Goal: Task Accomplishment & Management: Manage account settings

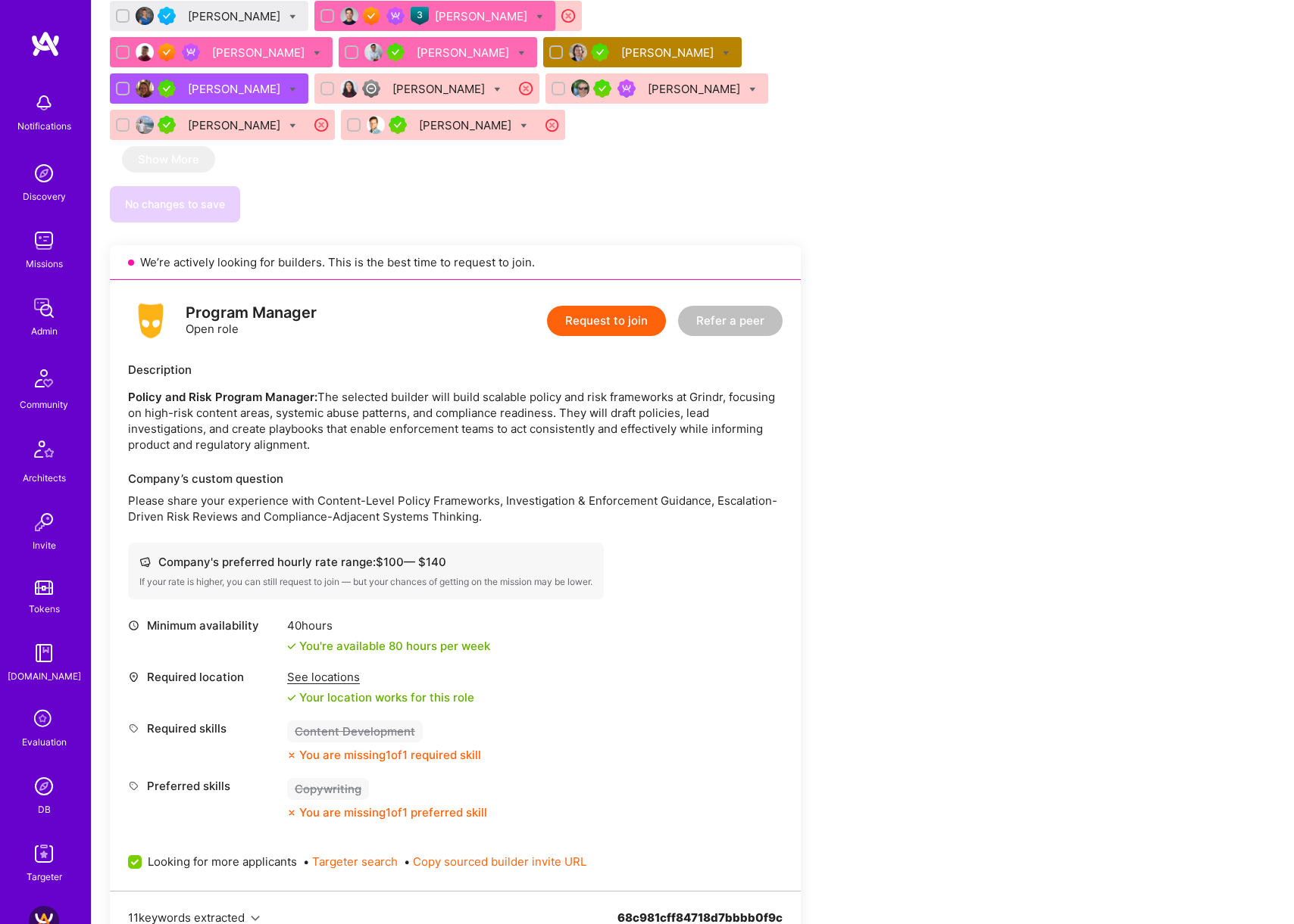
scroll to position [1619, 0]
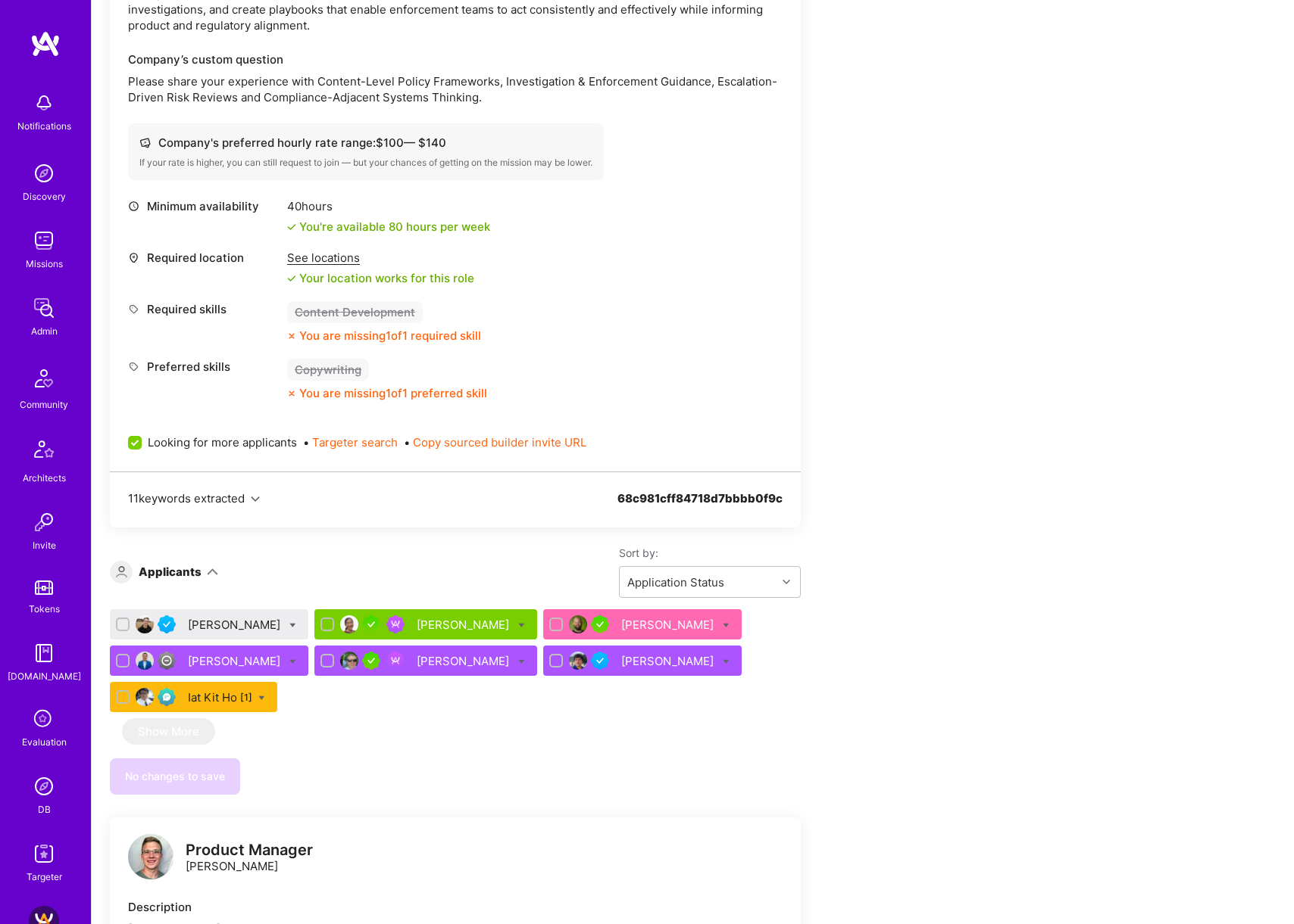
click at [221, 617] on div "[PERSON_NAME]" at bounding box center [235, 625] width 95 height 16
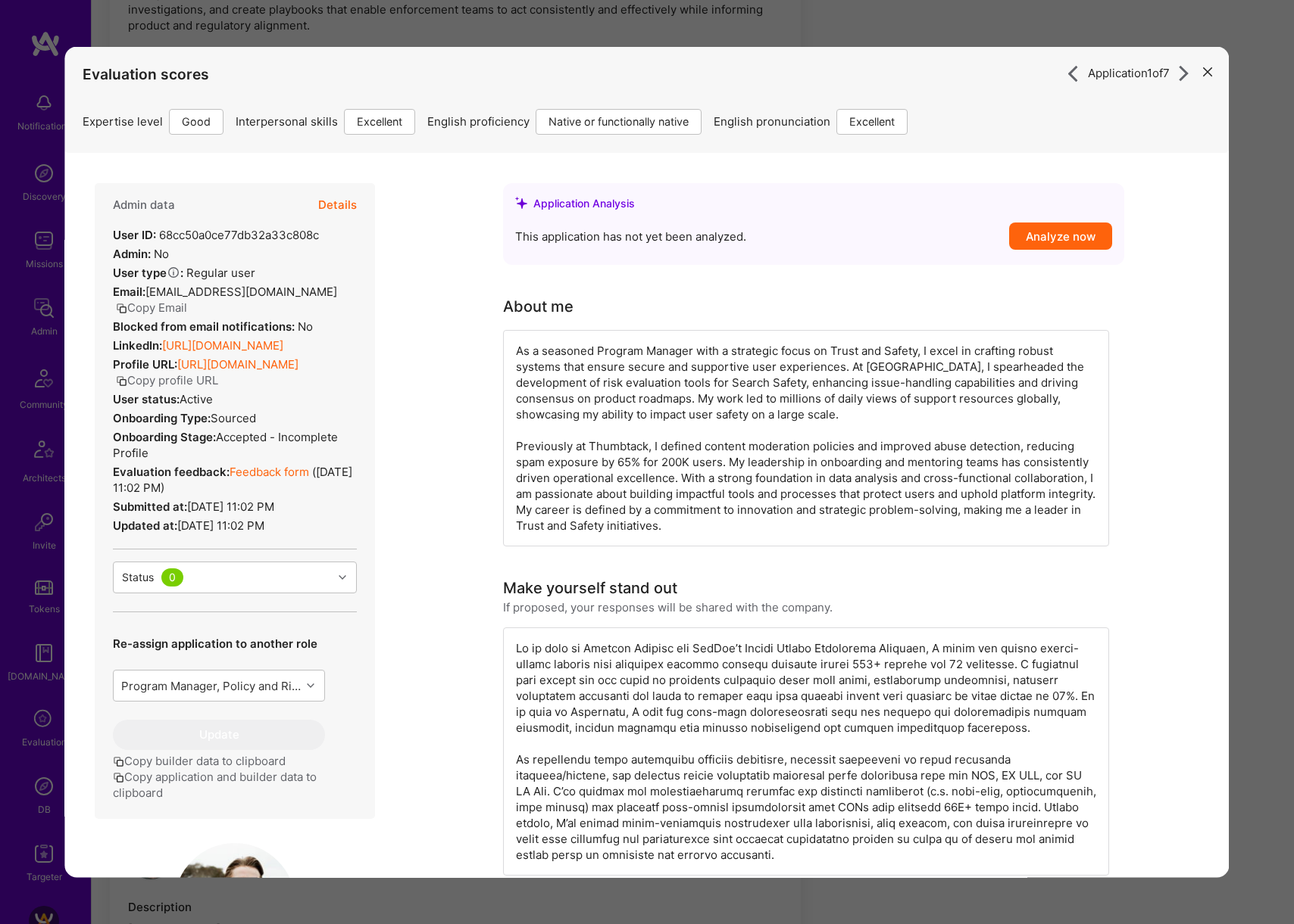
click at [349, 203] on button "Details" at bounding box center [338, 204] width 39 height 44
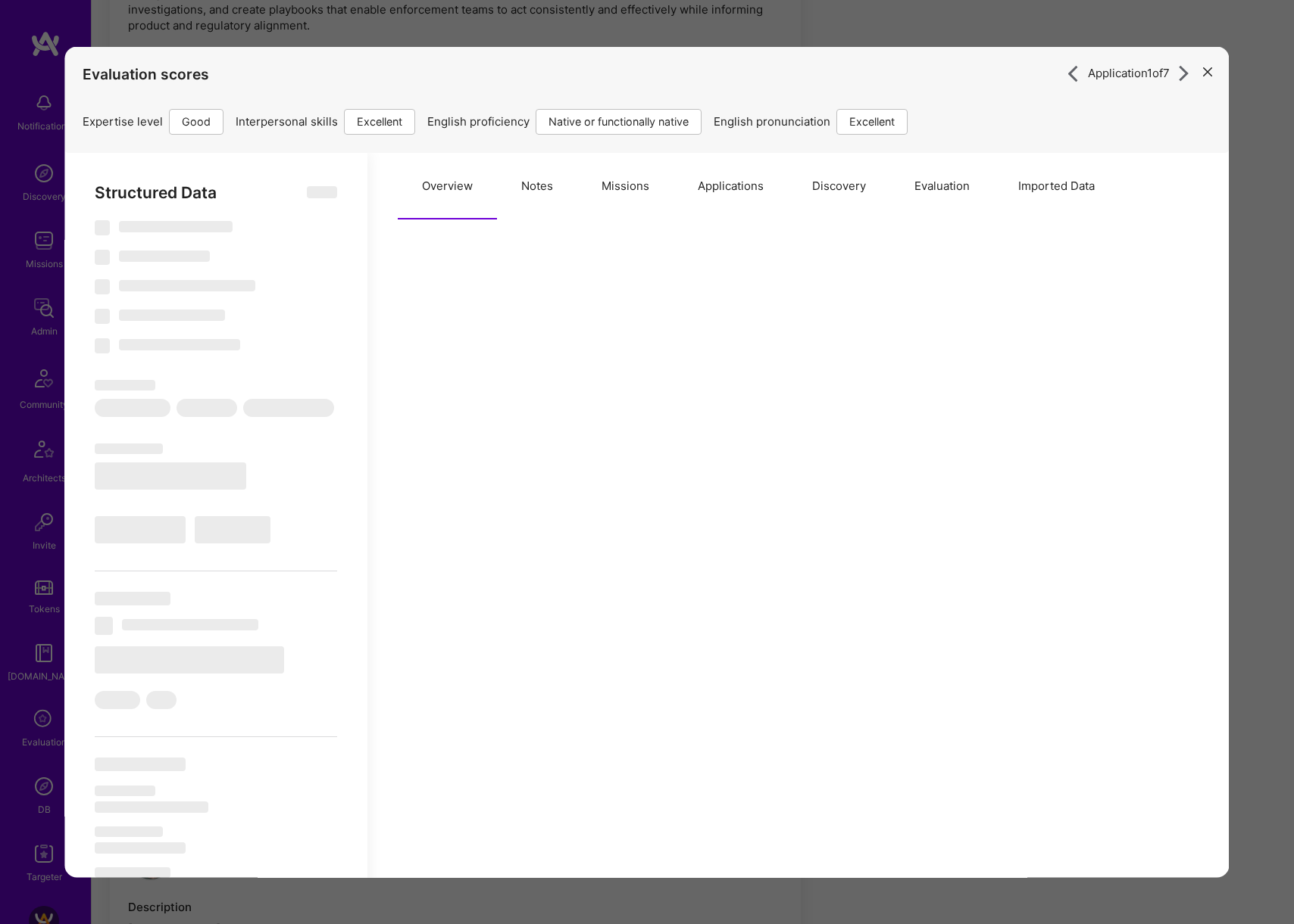
select select "Right Now"
select select "4"
select select "7"
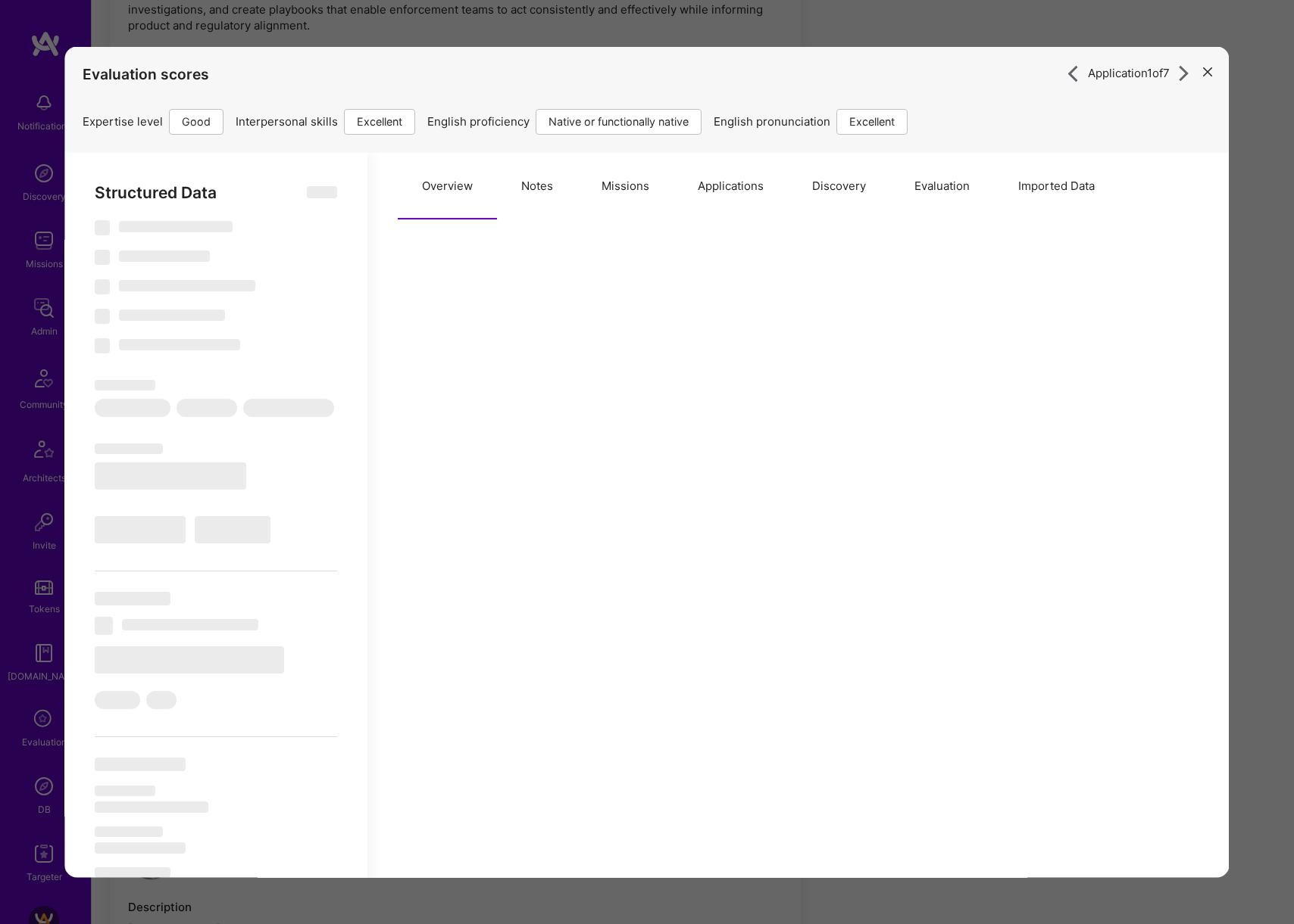
select select "US"
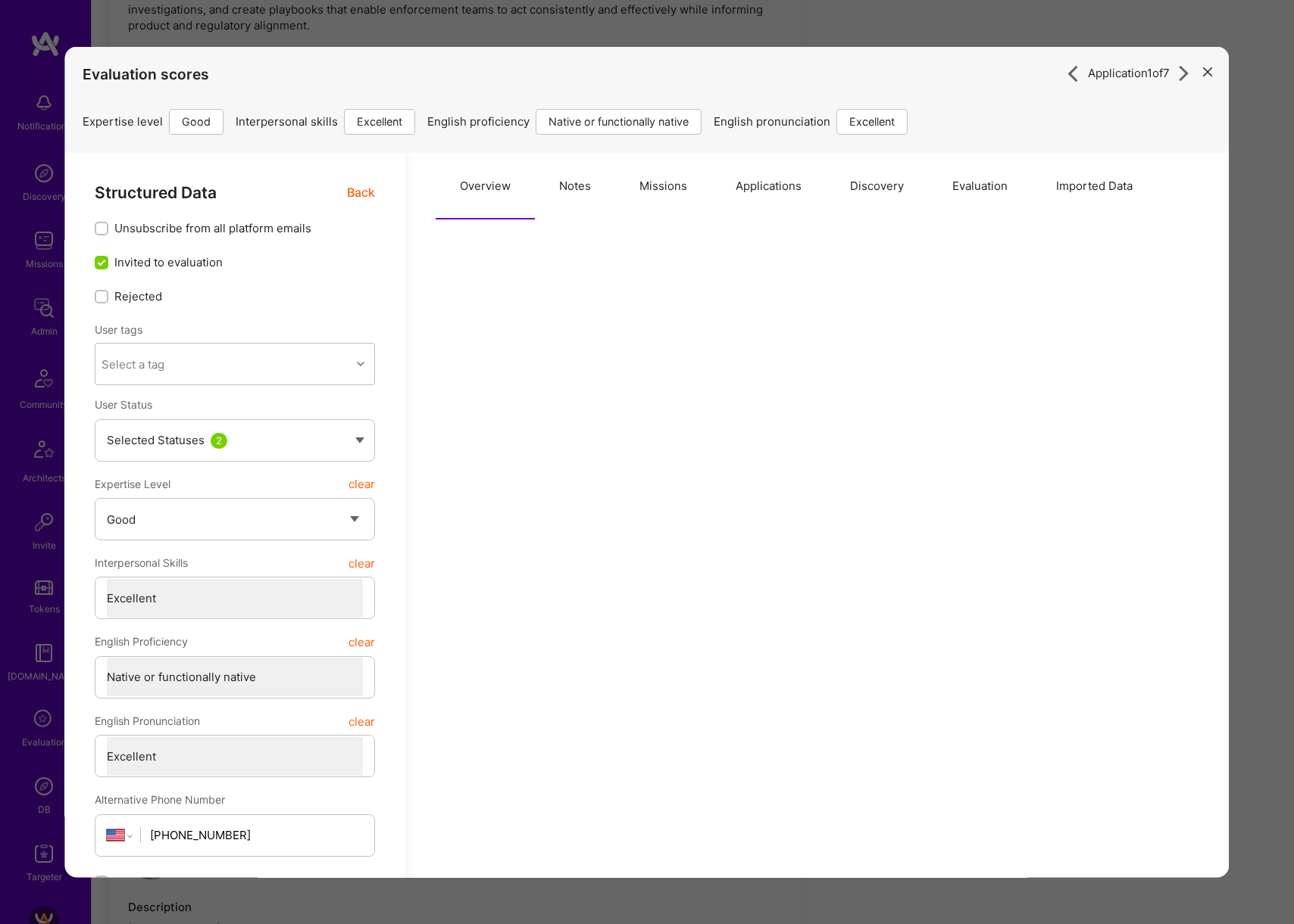
click at [994, 182] on button "Evaluation" at bounding box center [980, 185] width 104 height 67
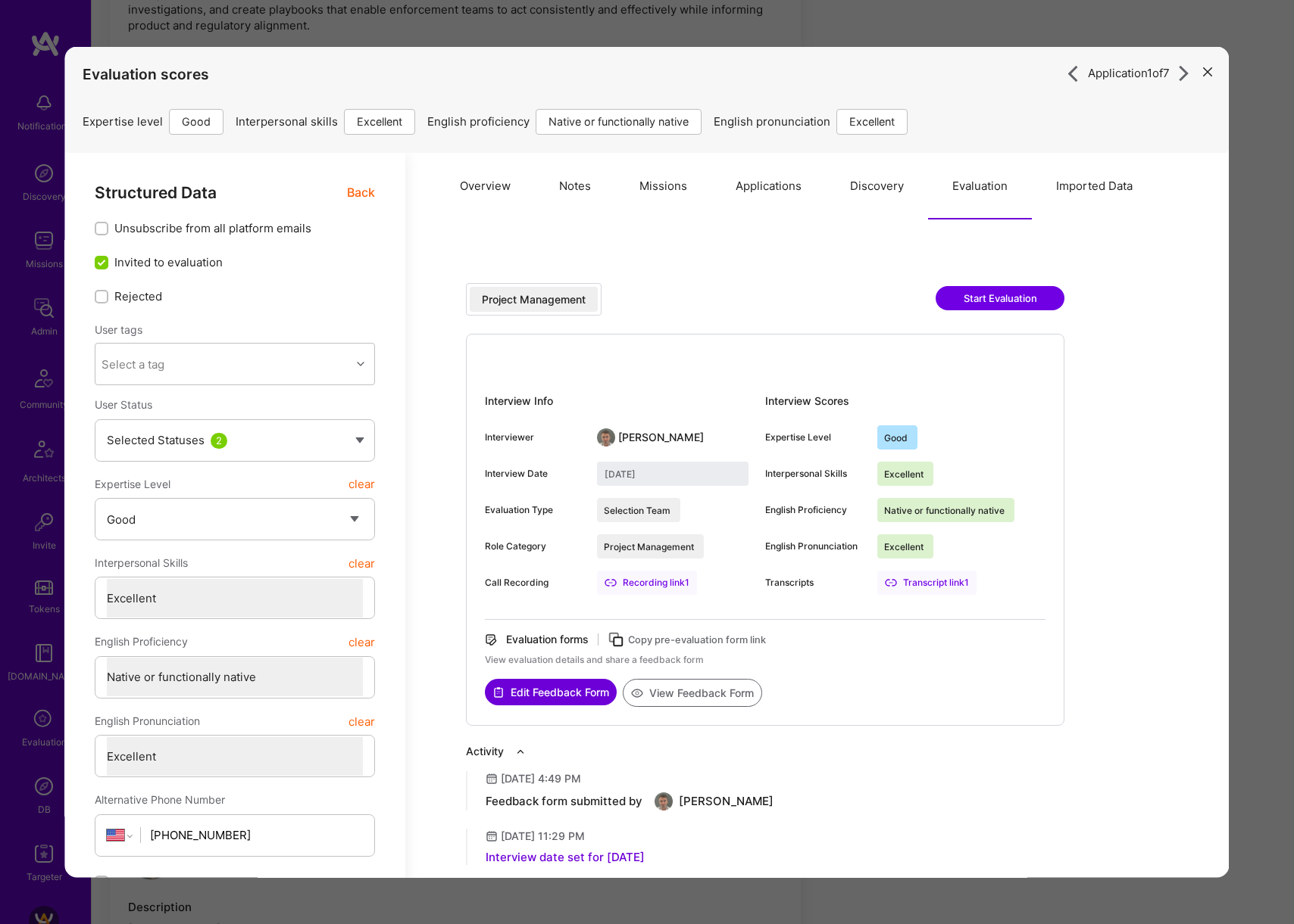
click at [692, 690] on button "View Feedback Form" at bounding box center [692, 692] width 139 height 28
click at [585, 19] on div "Application 1 of 7 Evaluation scores Expertise level Good Interpersonal skills …" at bounding box center [647, 462] width 1294 height 924
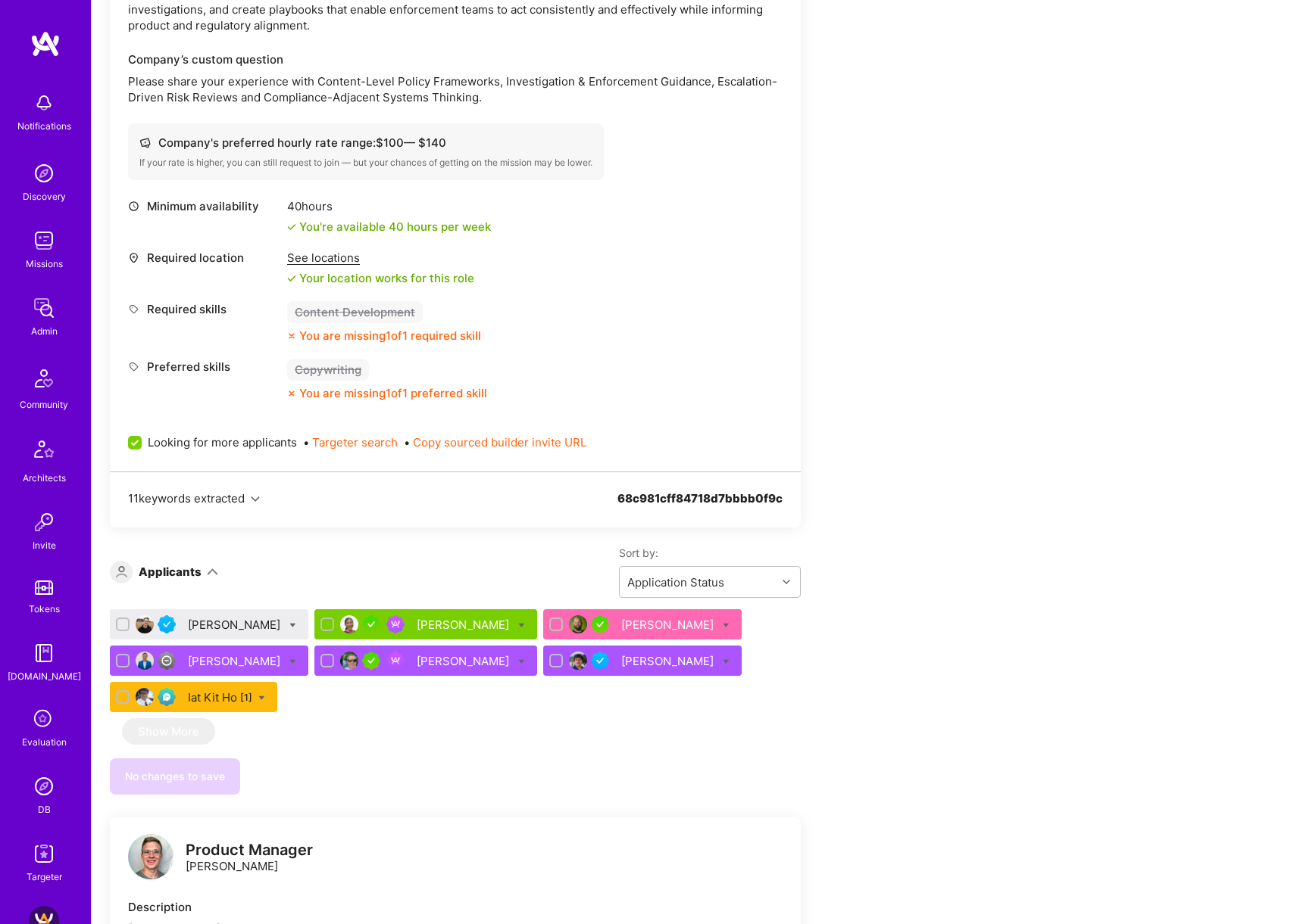
scroll to position [1618, 0]
click at [289, 623] on icon at bounding box center [293, 626] width 7 height 7
checkbox input "true"
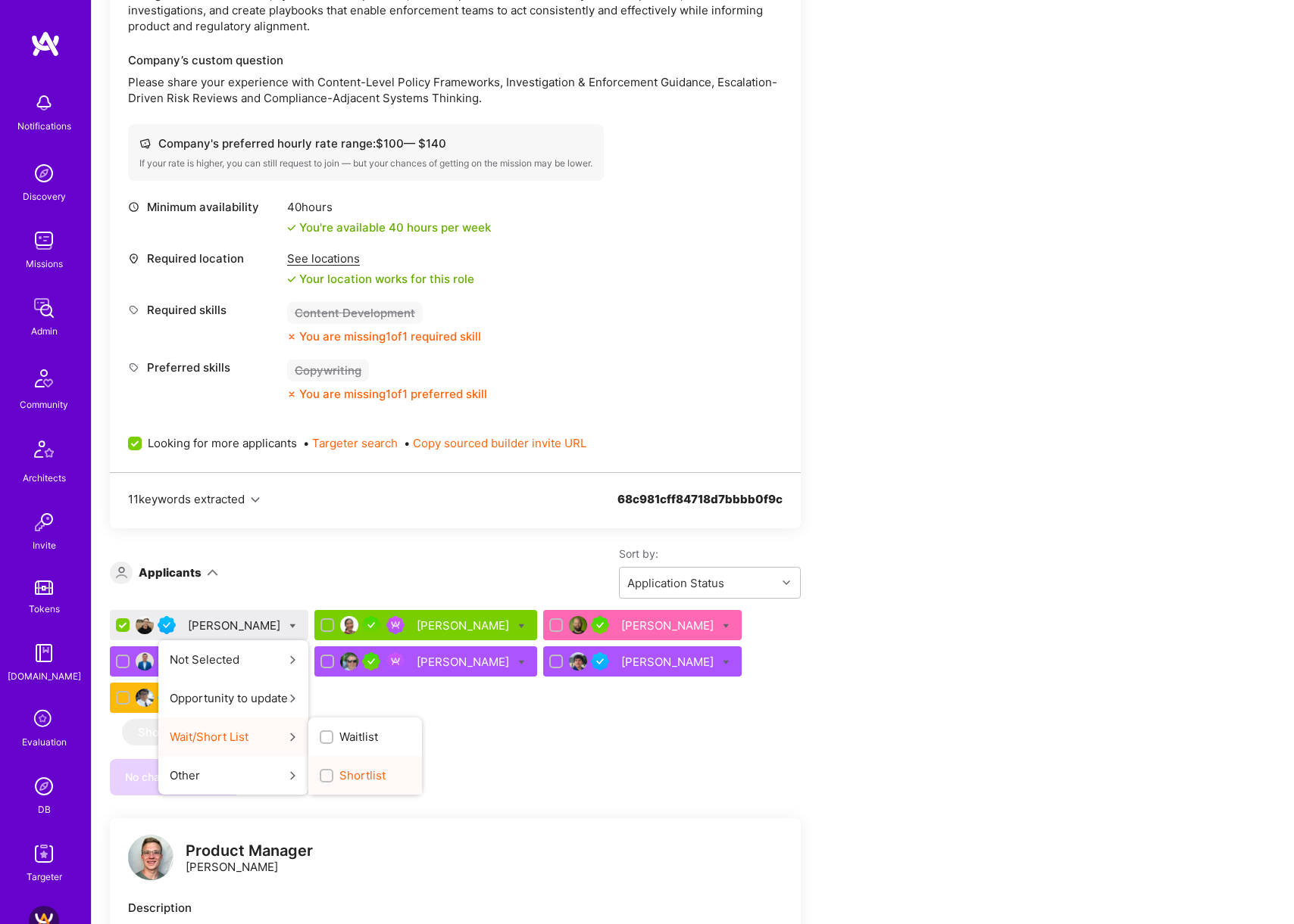
click at [339, 767] on span "Shortlist" at bounding box center [362, 775] width 46 height 16
click at [333, 772] on input "Shortlist" at bounding box center [328, 777] width 10 height 10
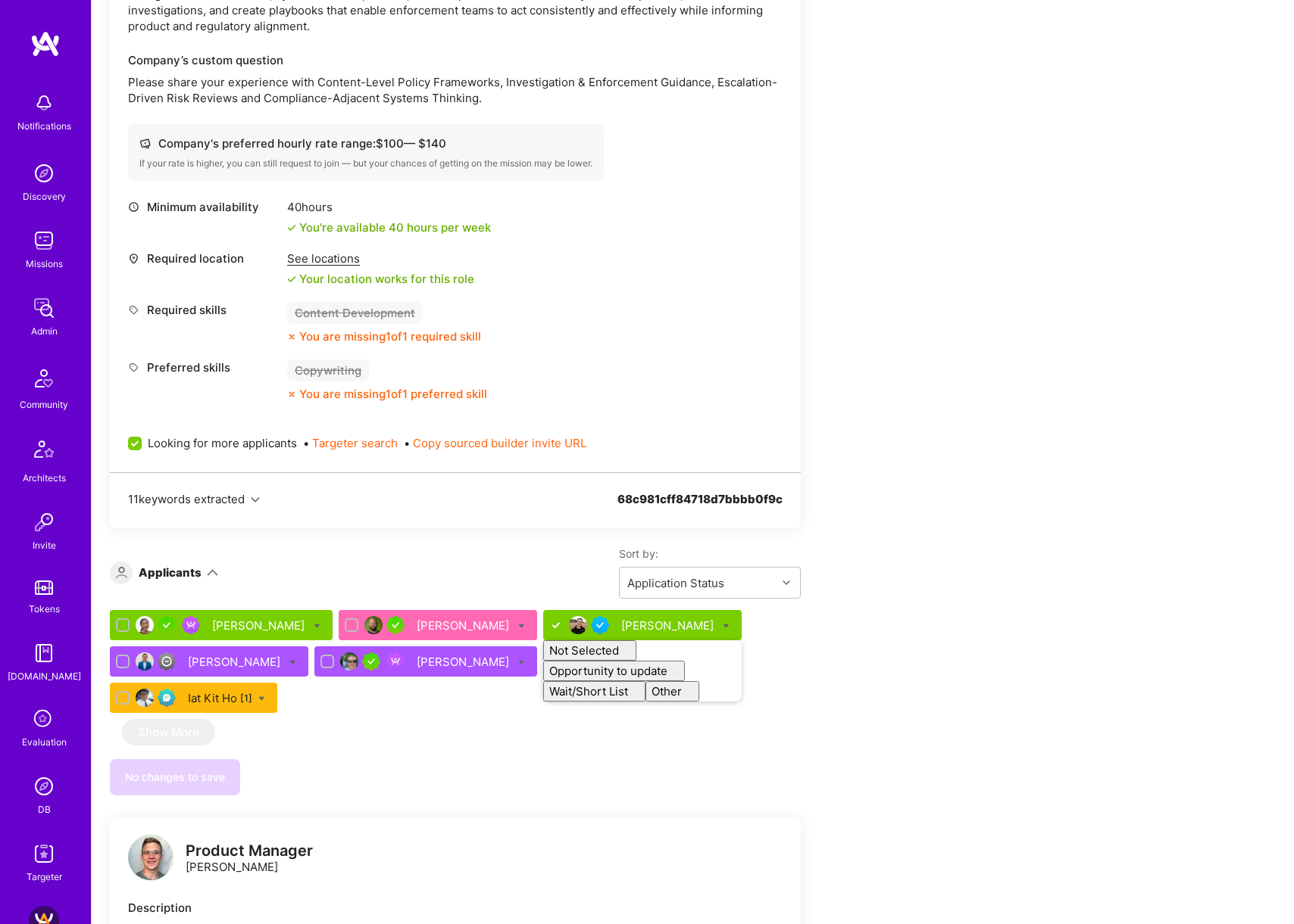
checkbox input "false"
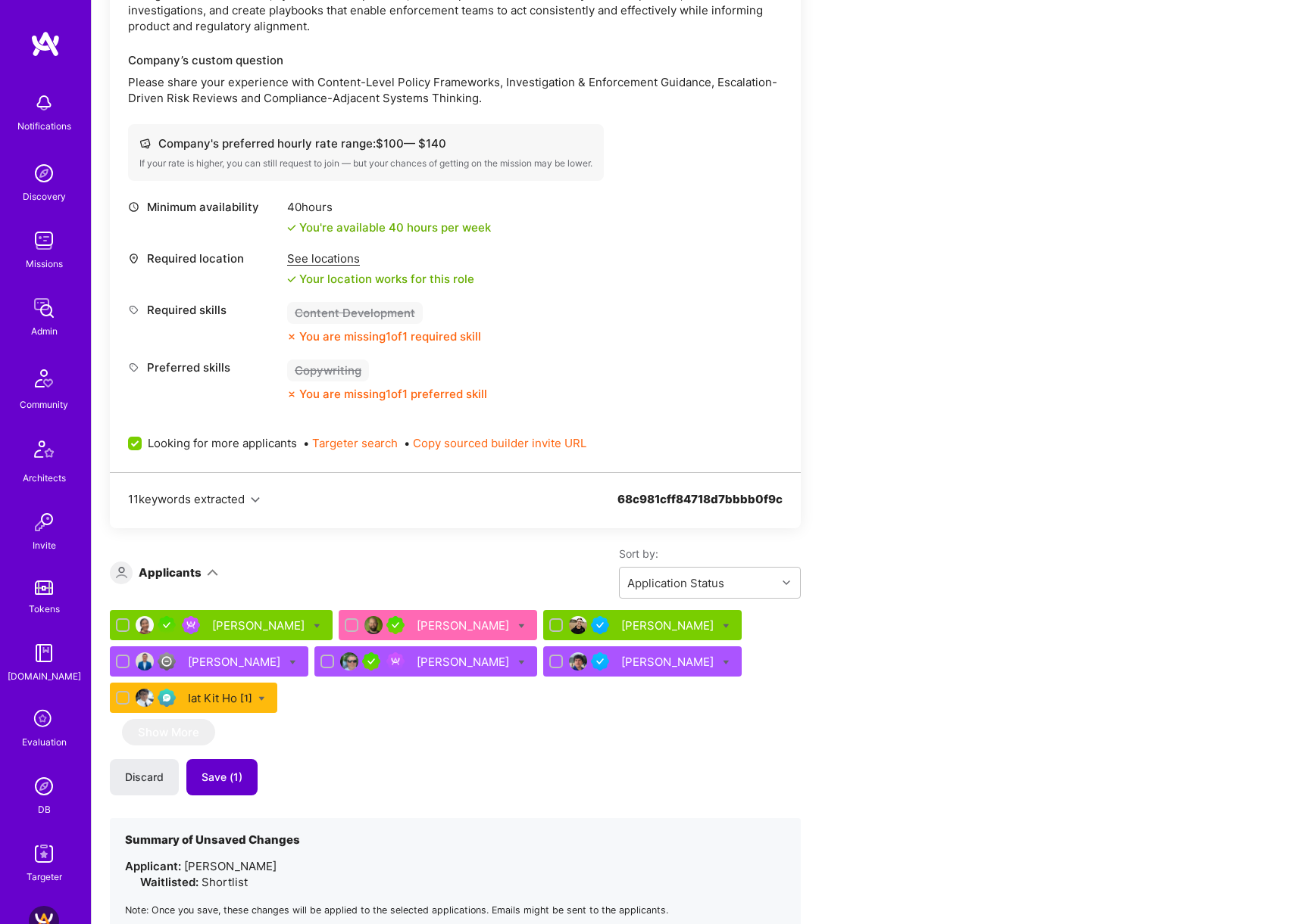
click at [225, 770] on span "Save (1)" at bounding box center [222, 778] width 41 height 16
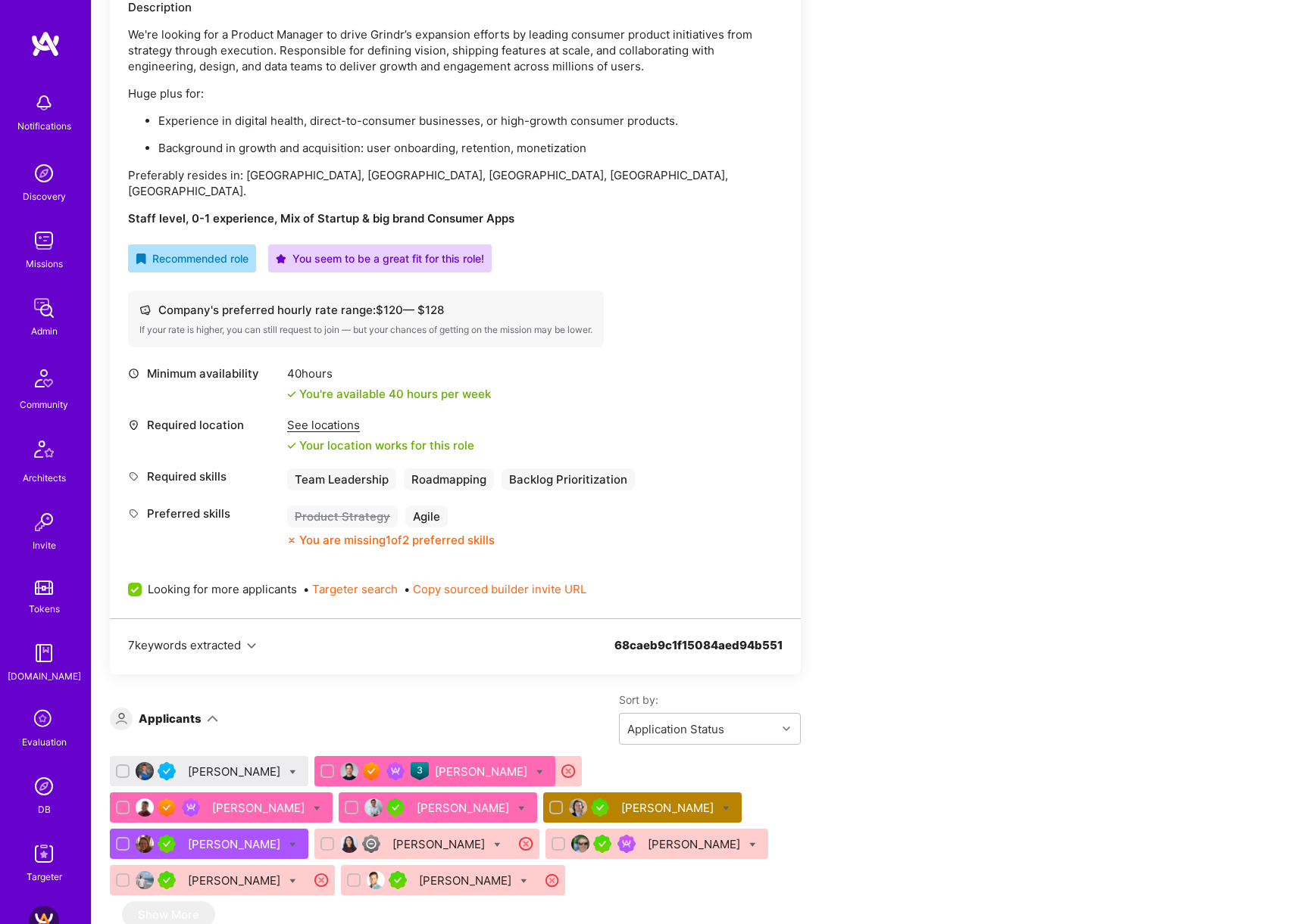
scroll to position [463, 0]
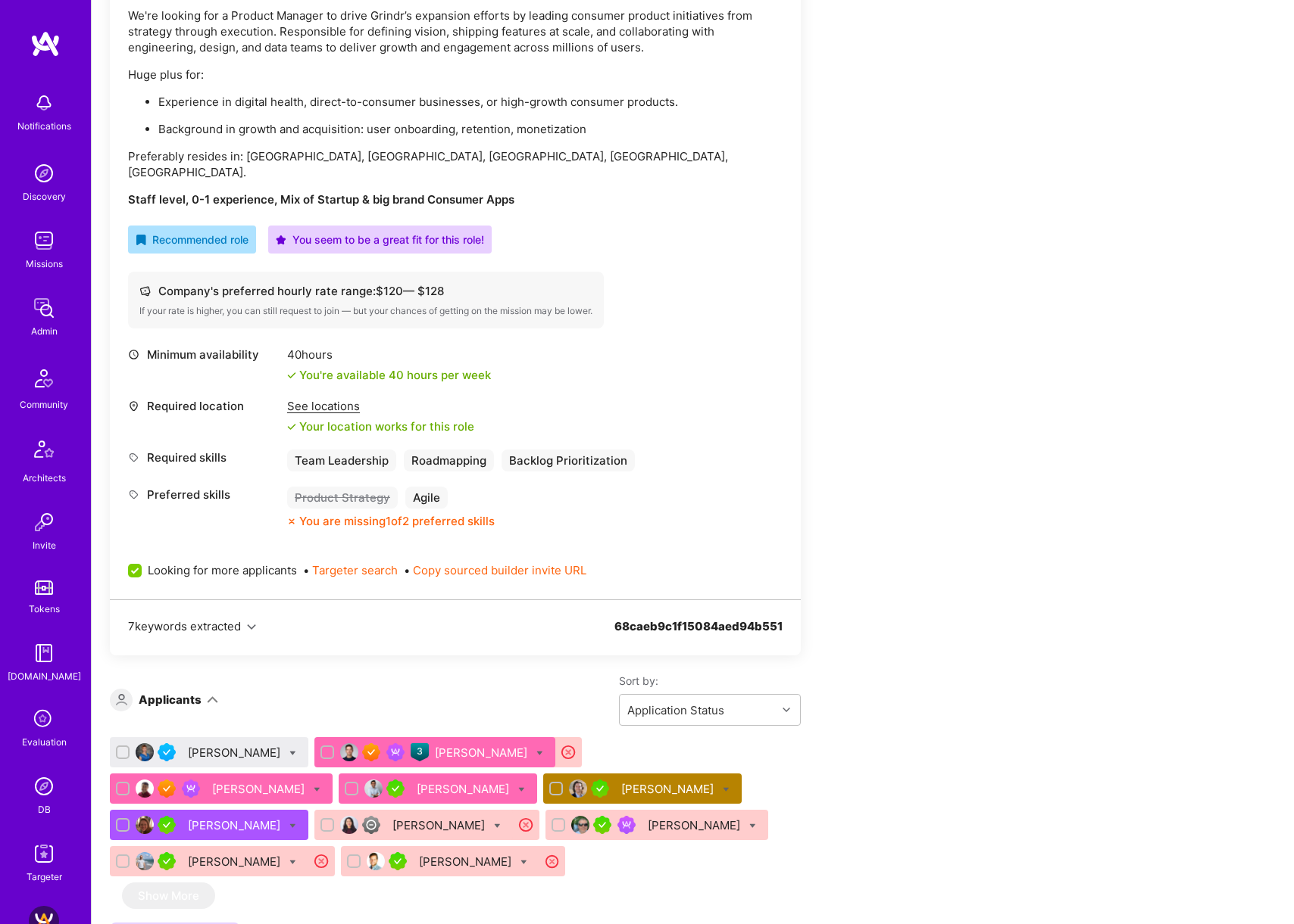
click at [258, 745] on div "[PERSON_NAME]" at bounding box center [235, 753] width 95 height 16
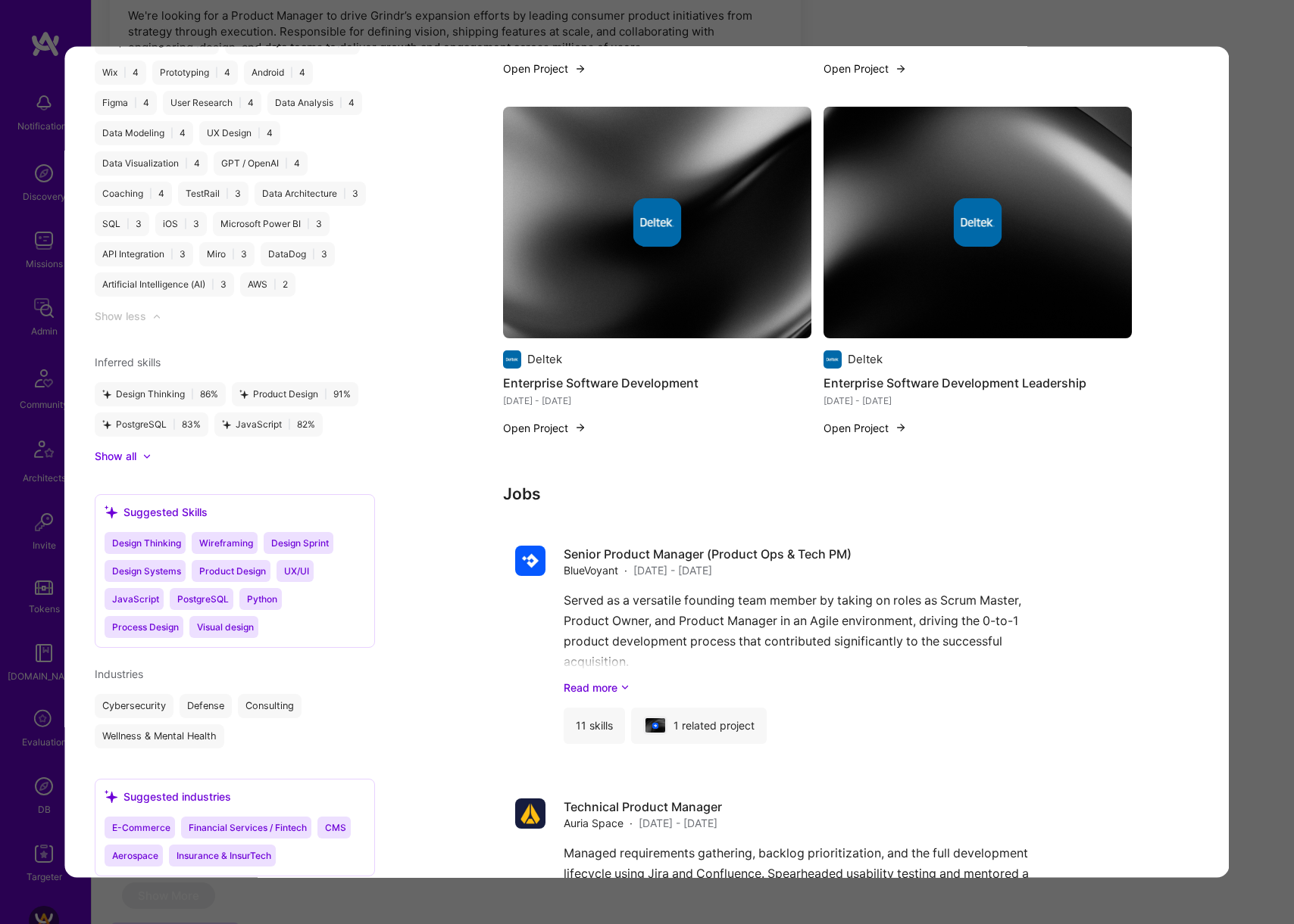
scroll to position [2744, 0]
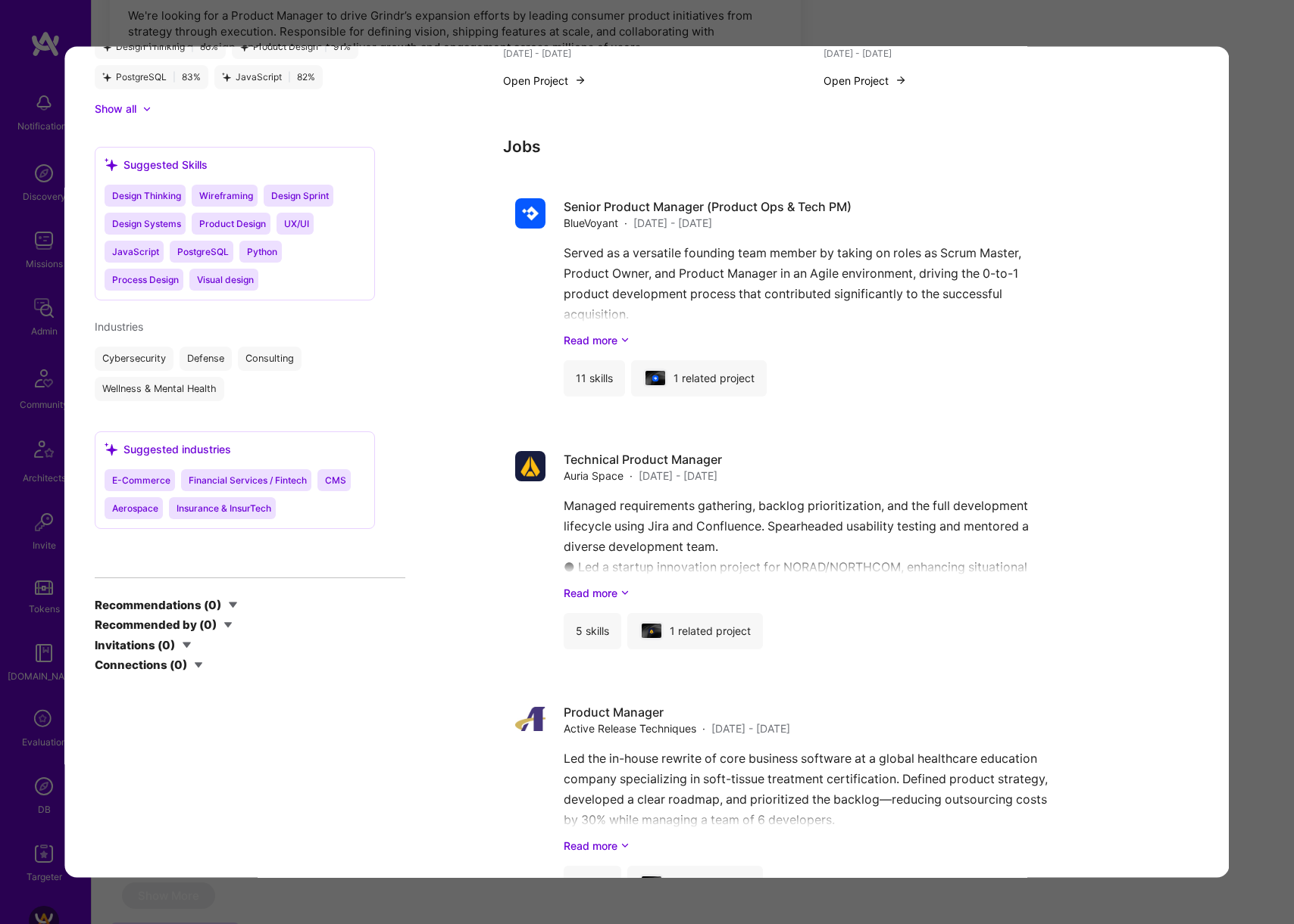
click at [1246, 318] on div "Application 1 of 10 Evaluation scores Expertise level Good Interpersonal skills…" at bounding box center [647, 462] width 1294 height 924
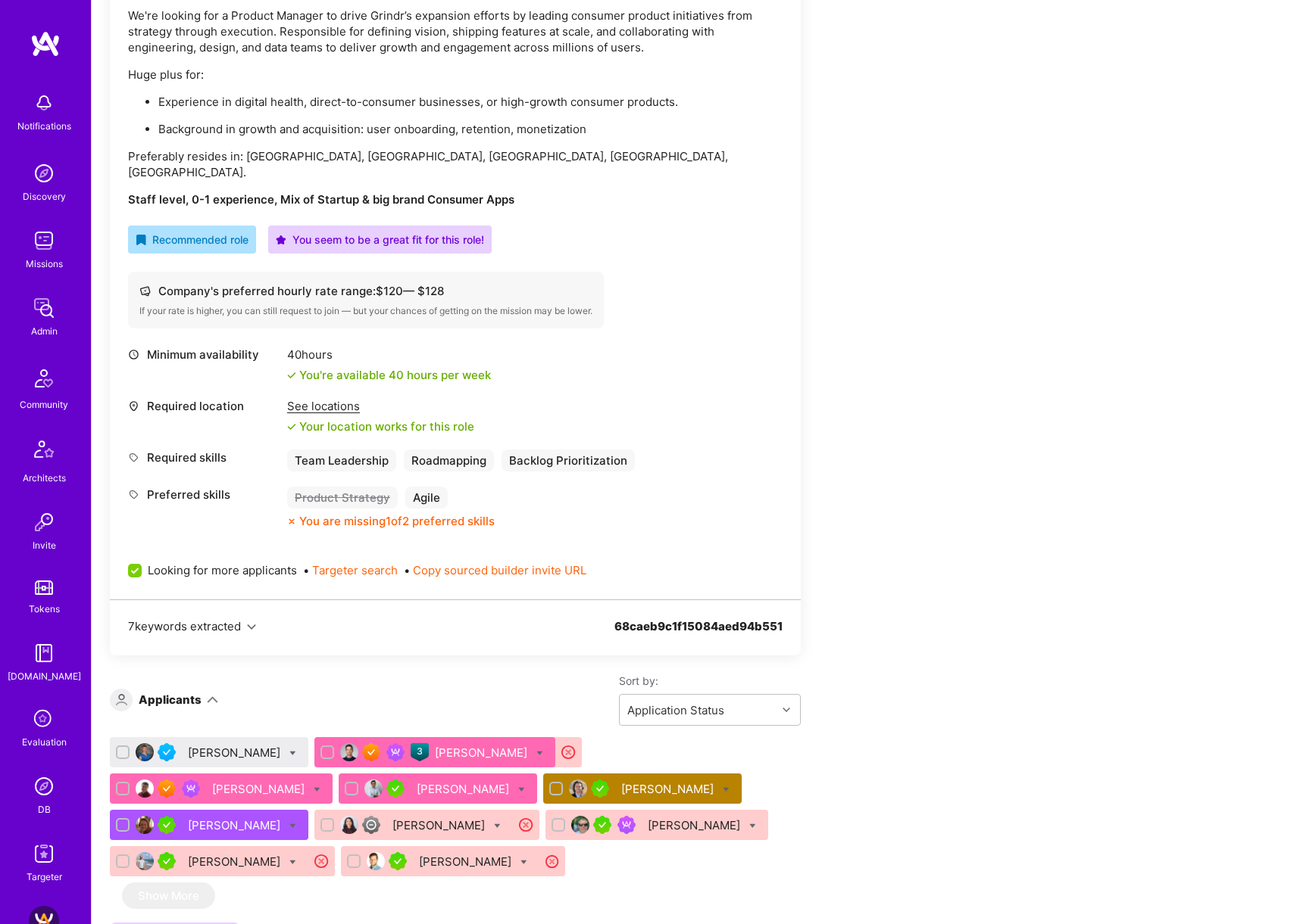
click at [294, 750] on icon at bounding box center [293, 754] width 7 height 7
checkbox input "true"
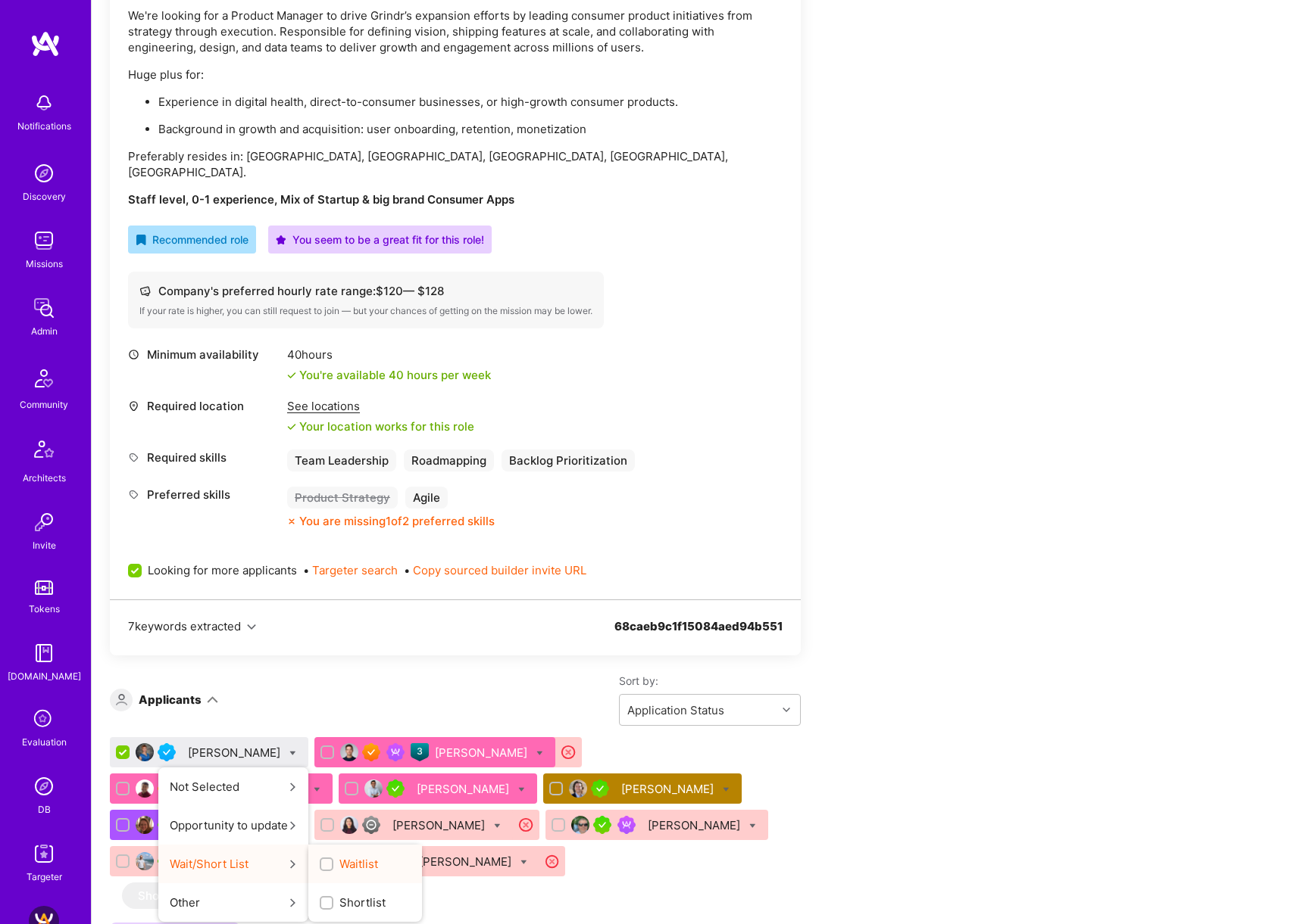
click at [353, 857] on span "Waitlist" at bounding box center [358, 864] width 39 height 16
click at [333, 860] on input "Waitlist" at bounding box center [328, 865] width 10 height 10
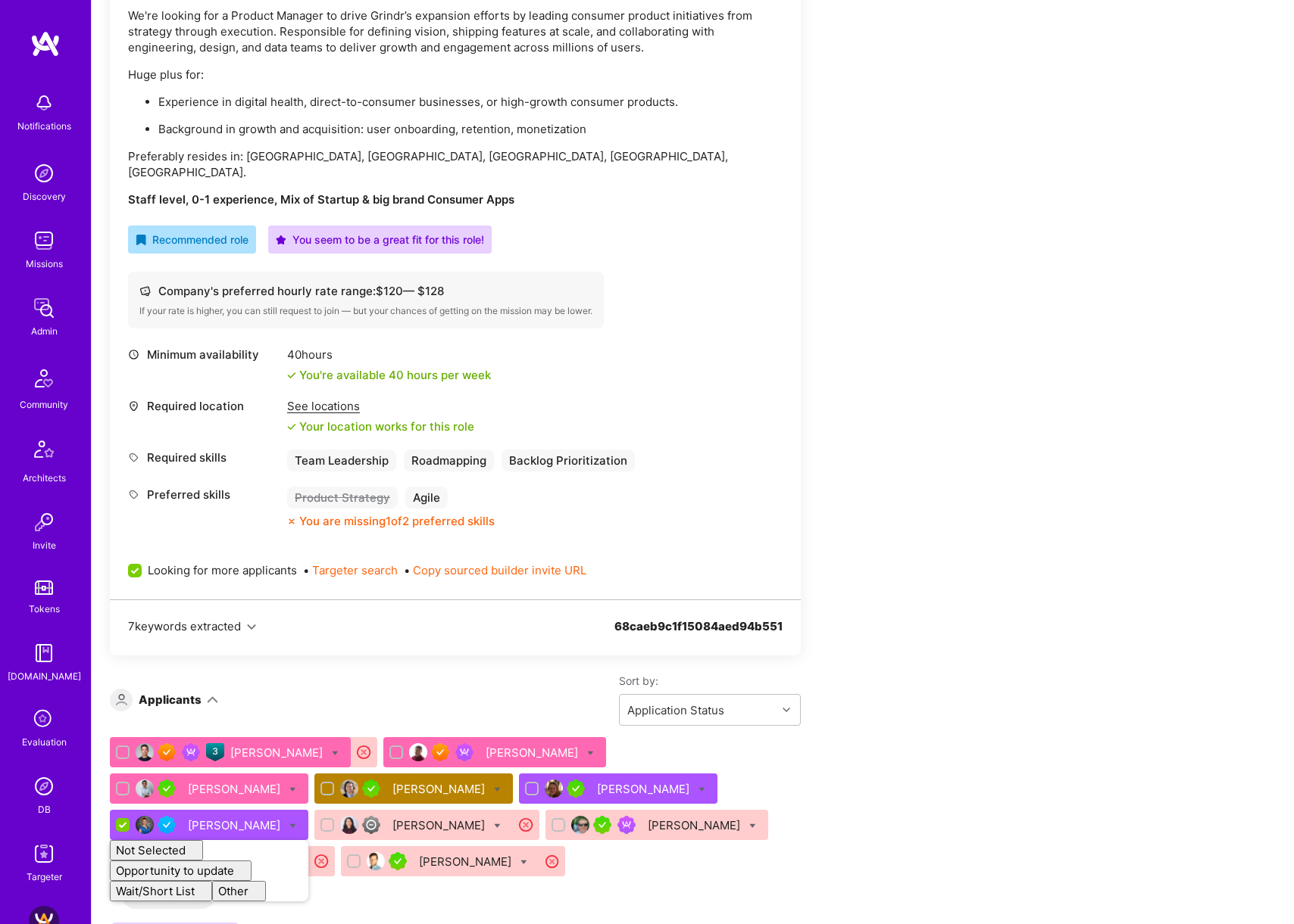
checkbox input "false"
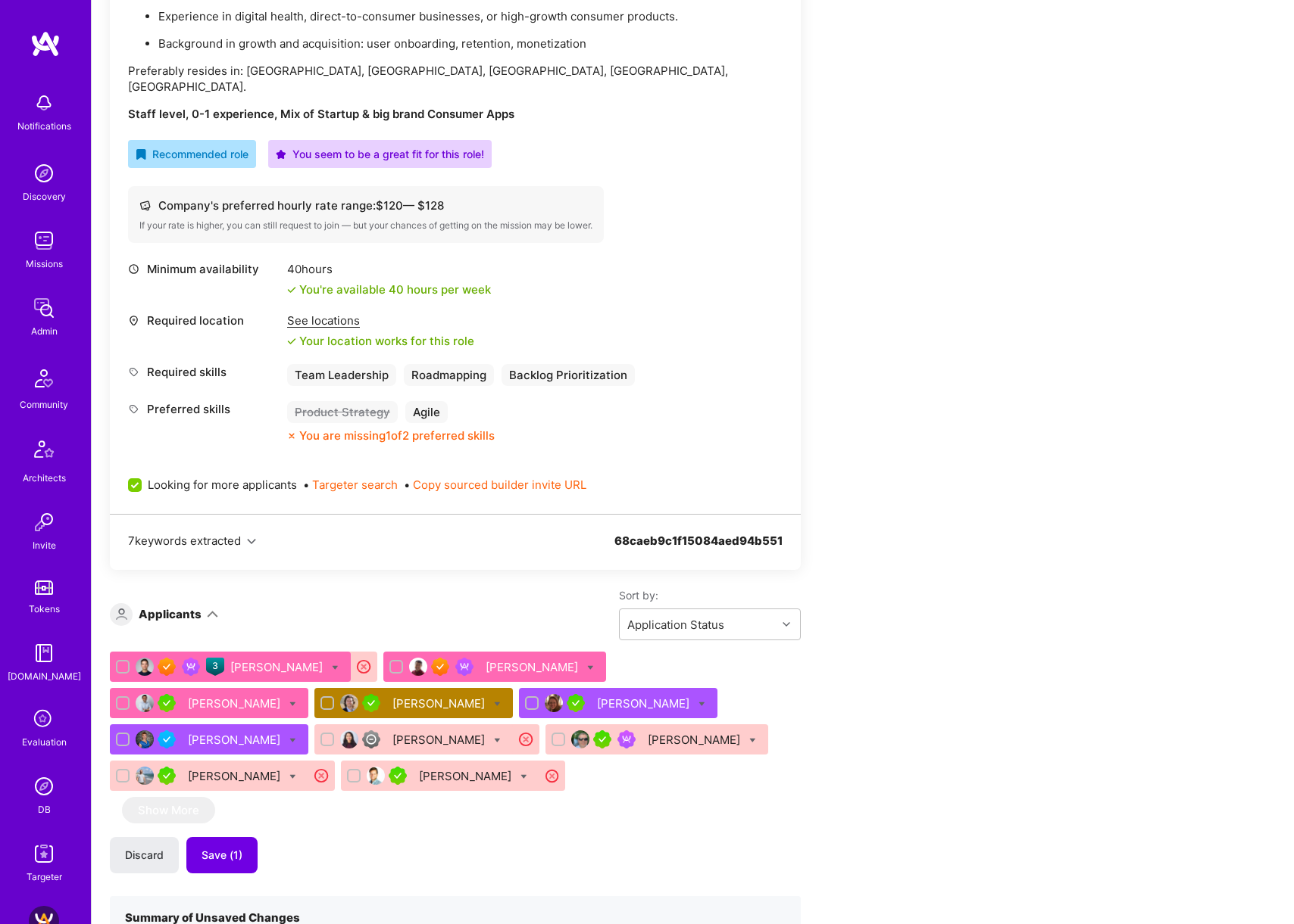
scroll to position [533, 0]
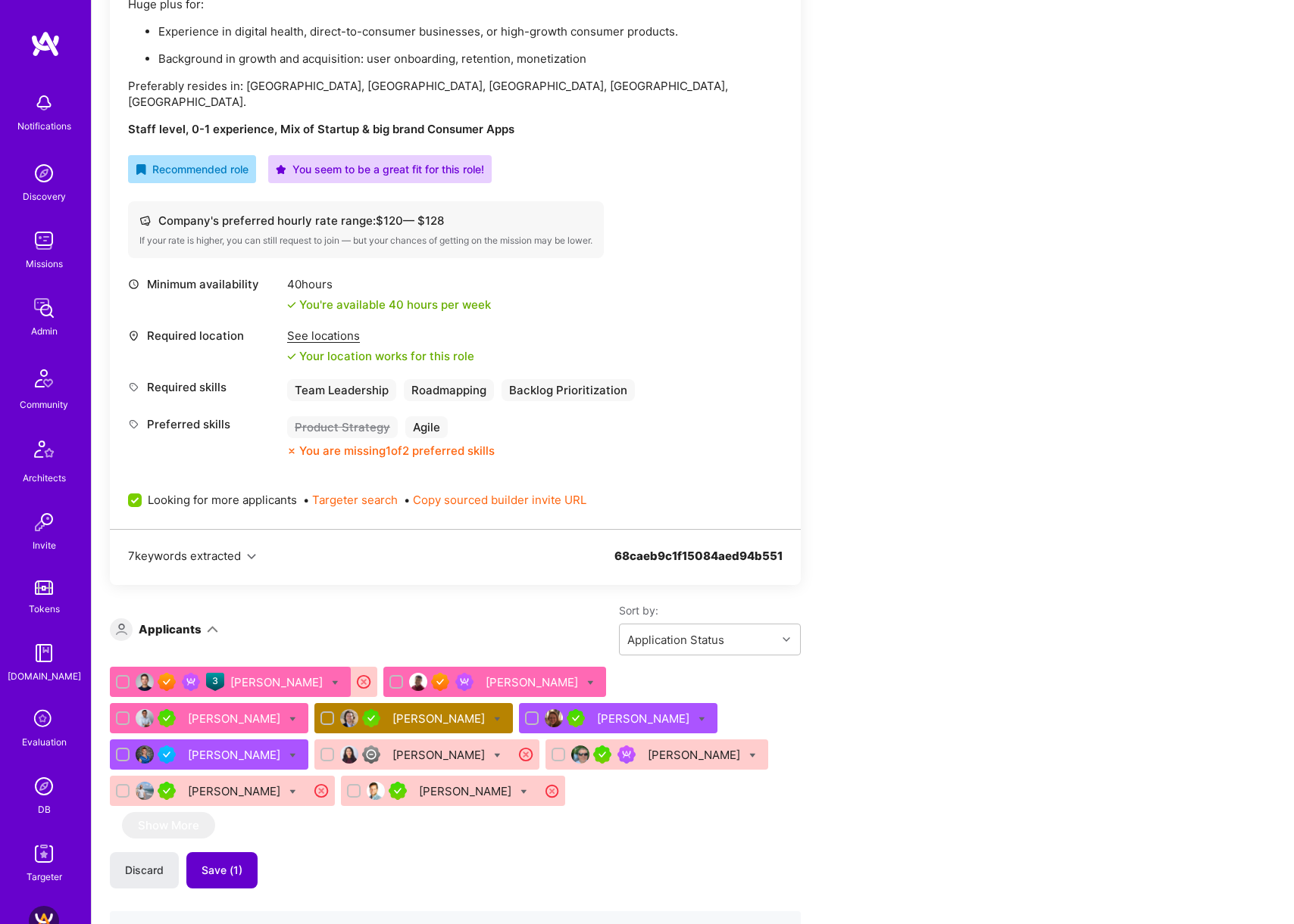
click at [230, 863] on button "Save (1)" at bounding box center [222, 870] width 71 height 36
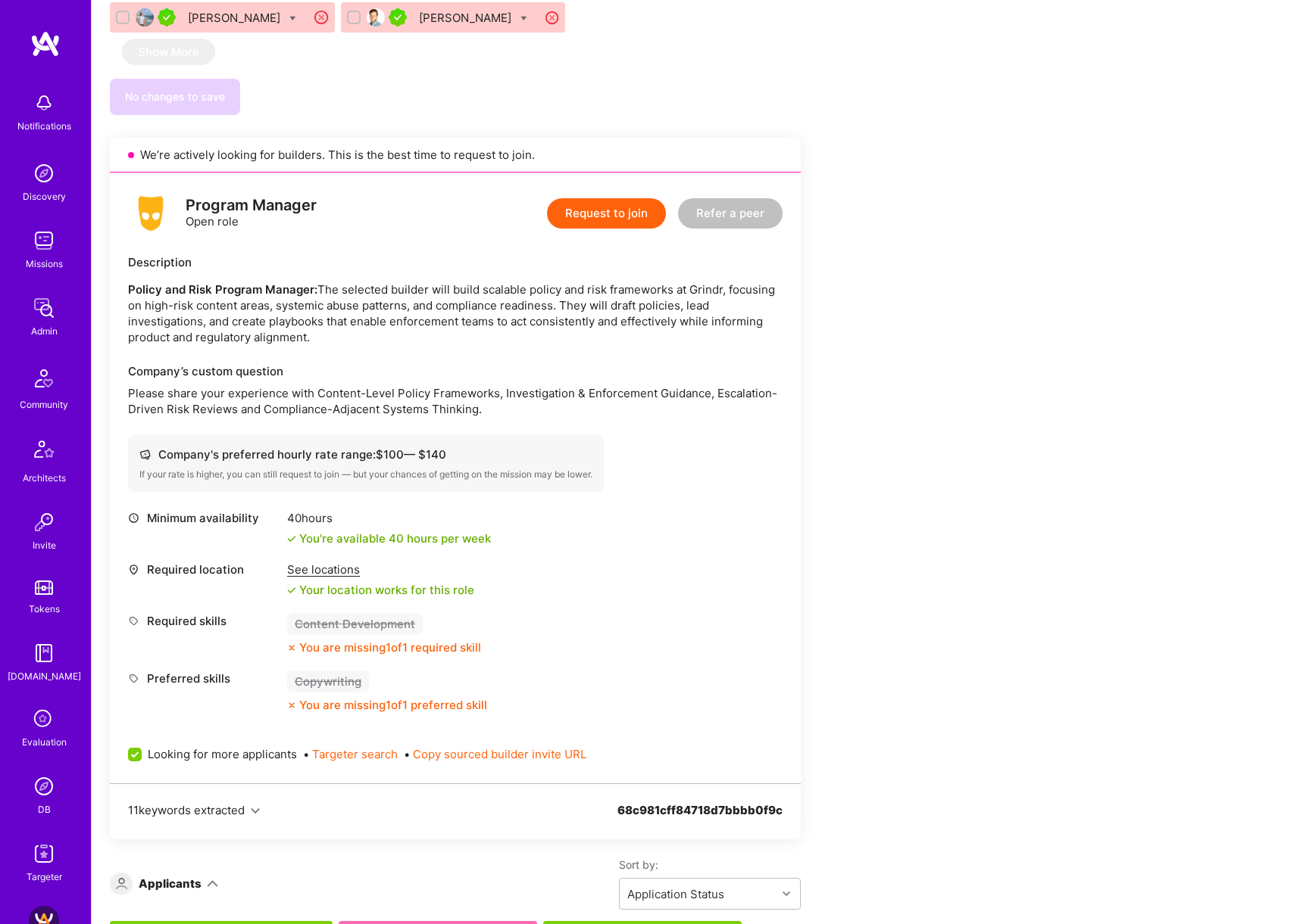
scroll to position [0, 0]
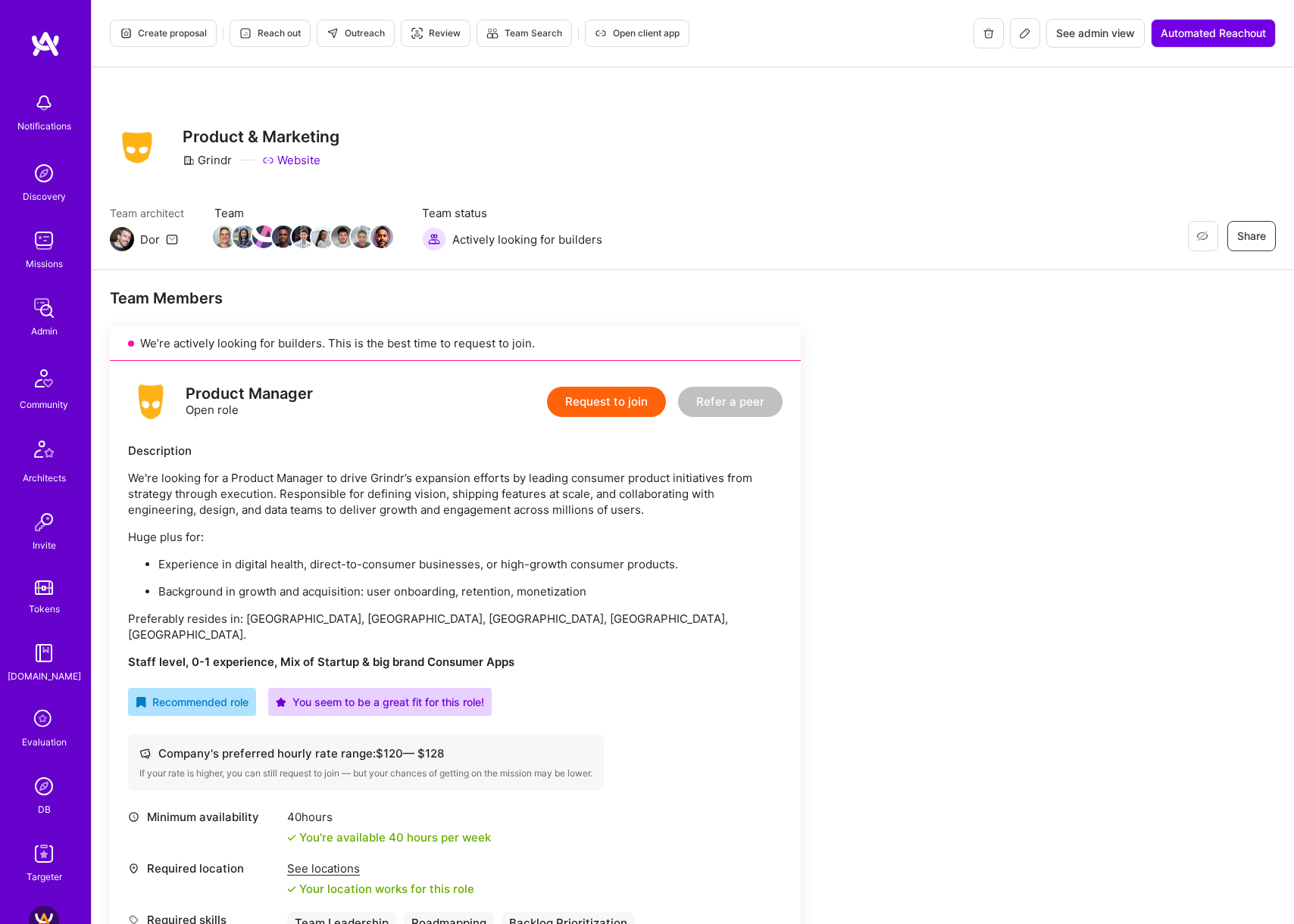
click at [173, 40] on button "Create proposal" at bounding box center [163, 34] width 106 height 28
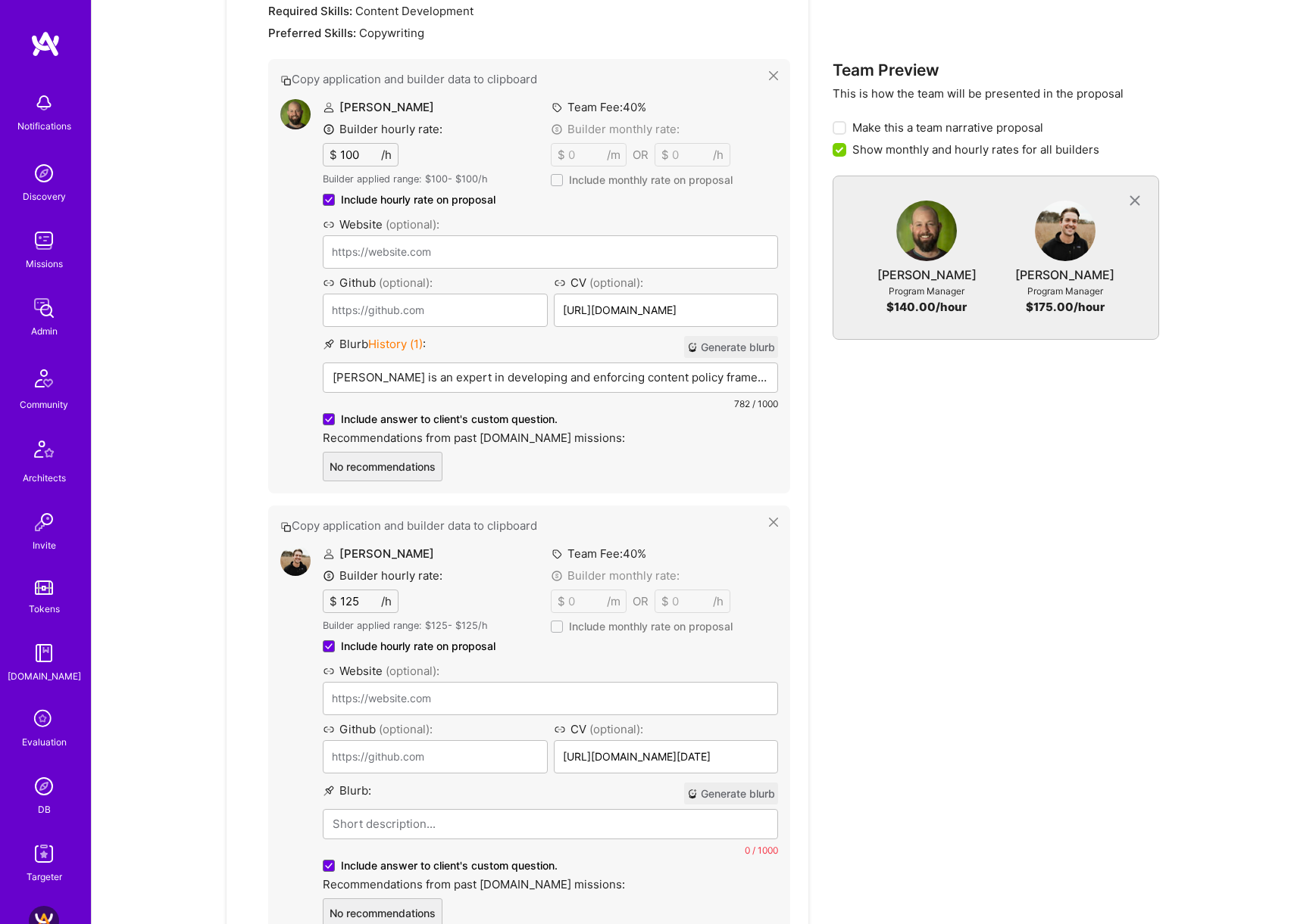
scroll to position [1818, 0]
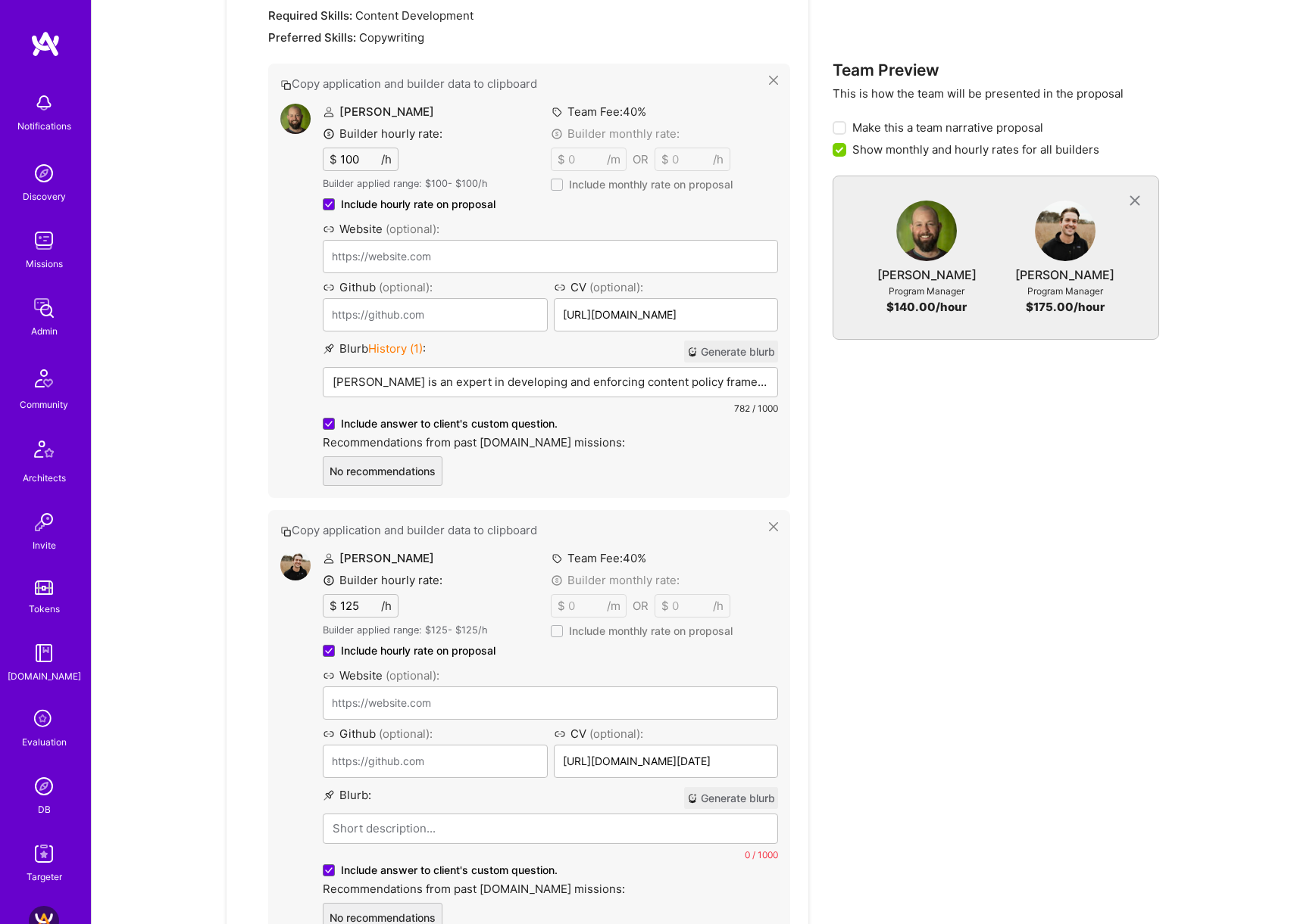
click at [749, 787] on button "Generate blurb" at bounding box center [731, 798] width 94 height 22
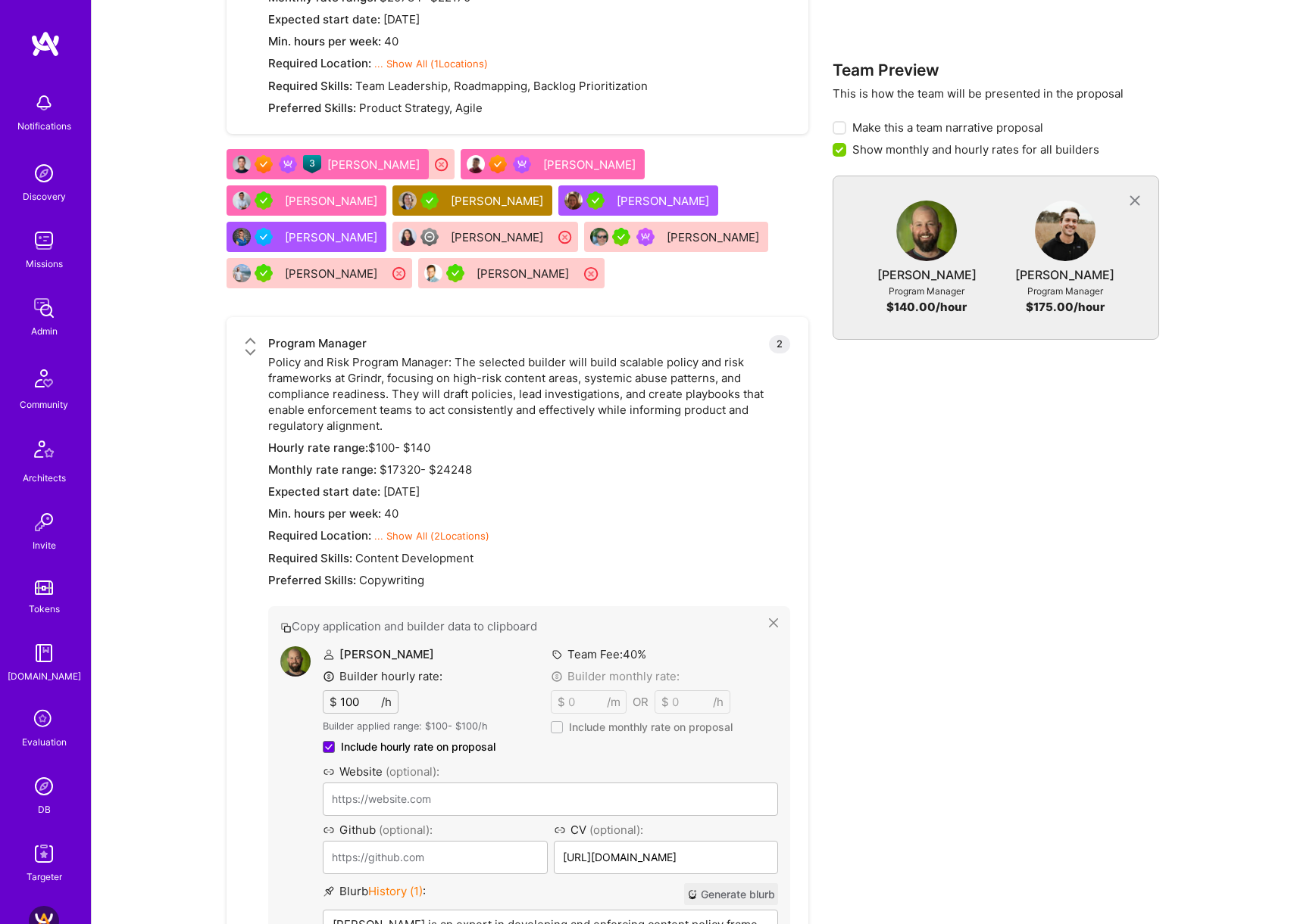
scroll to position [1286, 0]
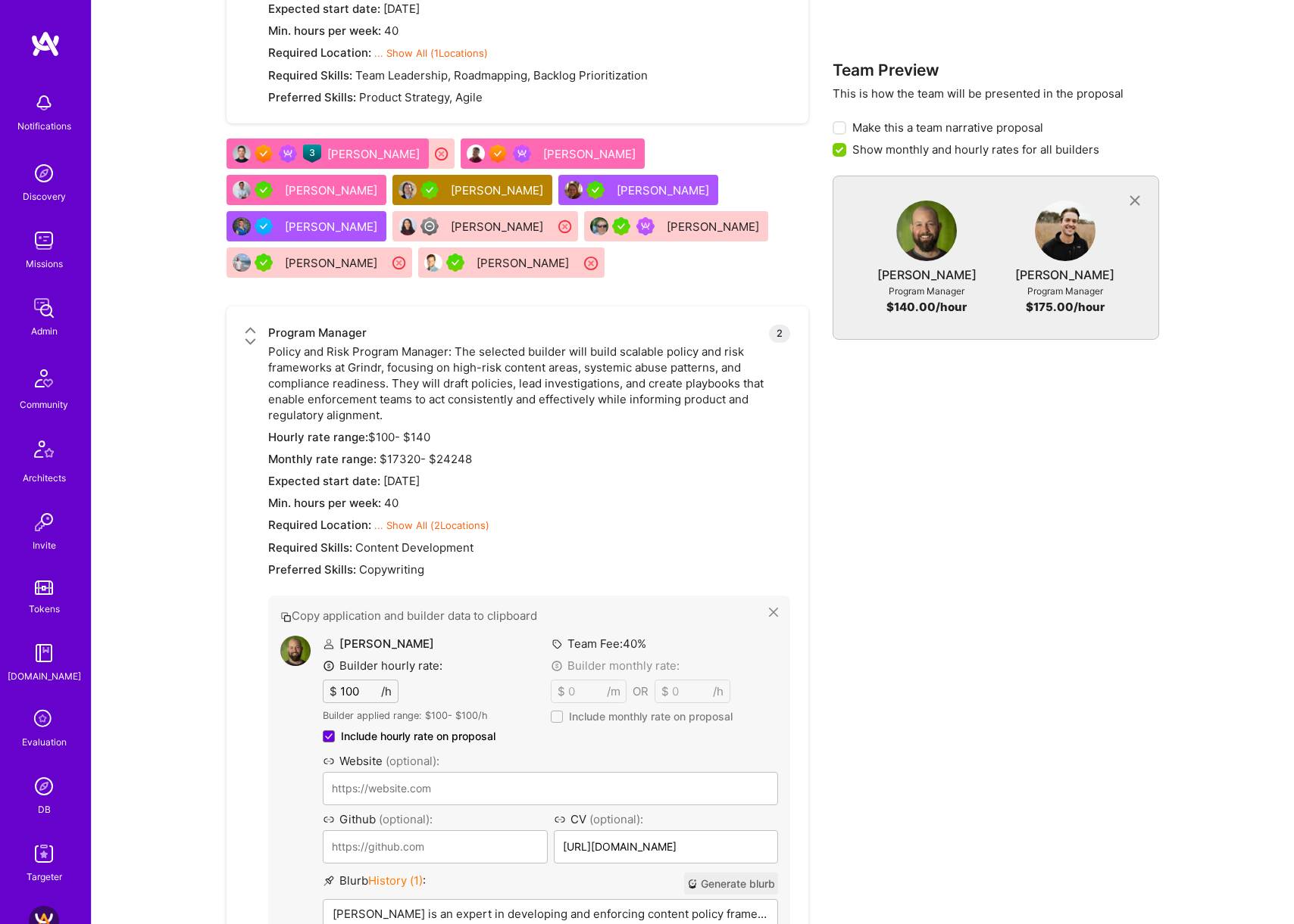
click at [360, 681] on input "100" at bounding box center [358, 691] width 44 height 22
type input "120"
click at [1046, 682] on div "Team Preview This is how the team will be presented in the proposal Make this a…" at bounding box center [995, 728] width 326 height 2014
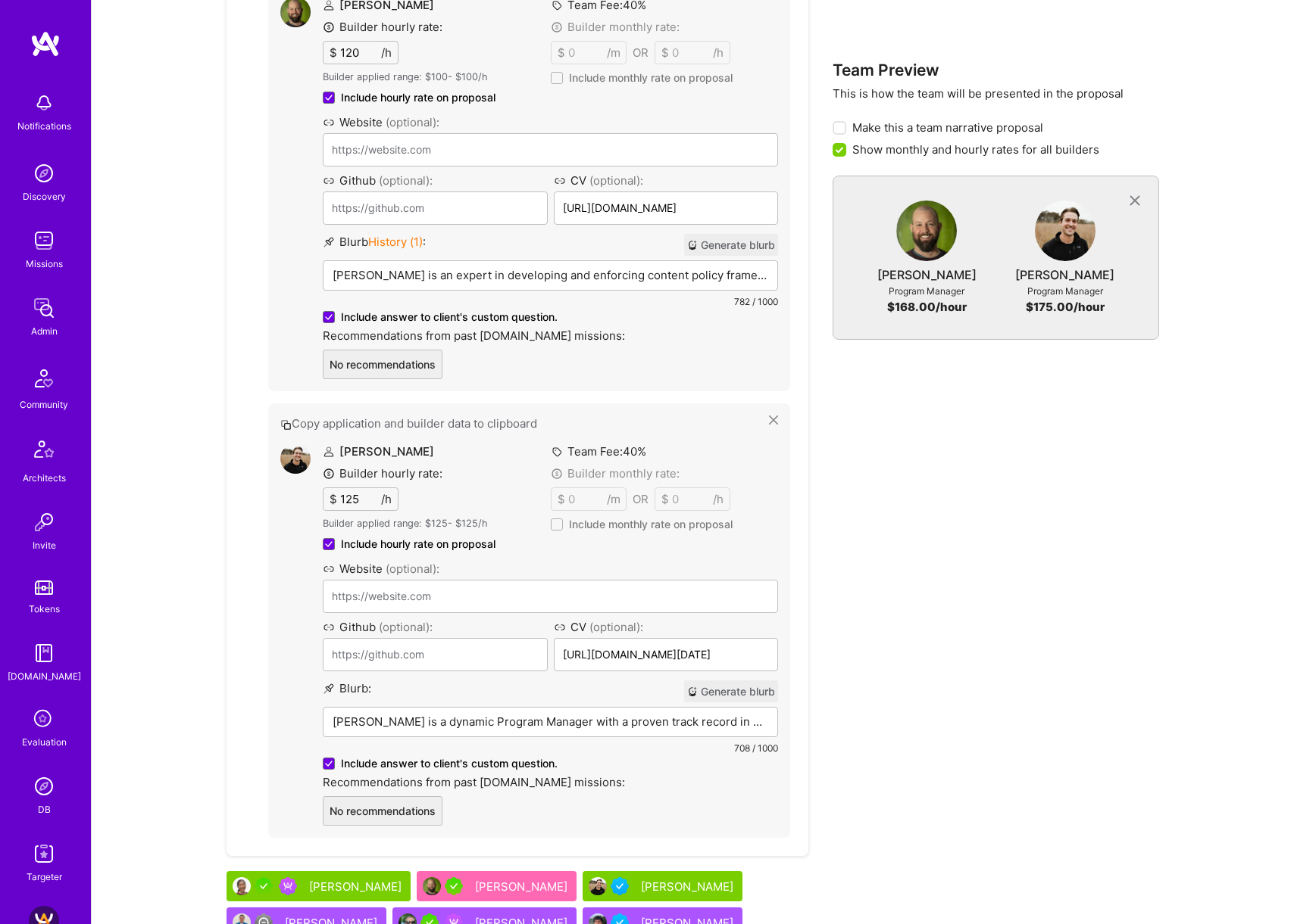
scroll to position [1920, 0]
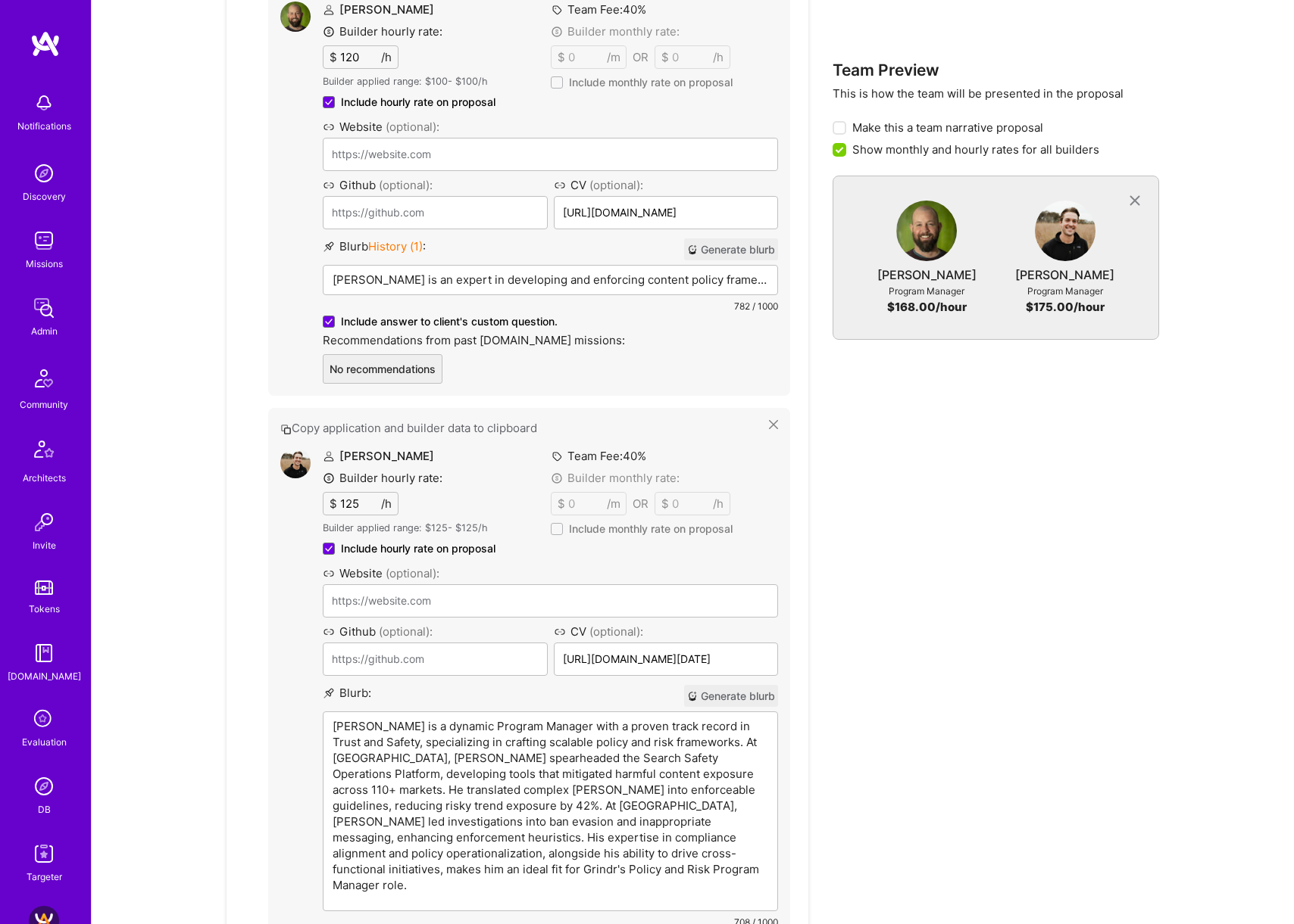
click at [397, 718] on p "[PERSON_NAME] is a dynamic Program Manager with a proven track record in Trust …" at bounding box center [550, 805] width 435 height 175
drag, startPoint x: 389, startPoint y: 714, endPoint x: 440, endPoint y: 717, distance: 51.1
click at [440, 718] on p "[PERSON_NAME] is a dynamic Program Manager with a proven track record in Trust …" at bounding box center [550, 805] width 435 height 175
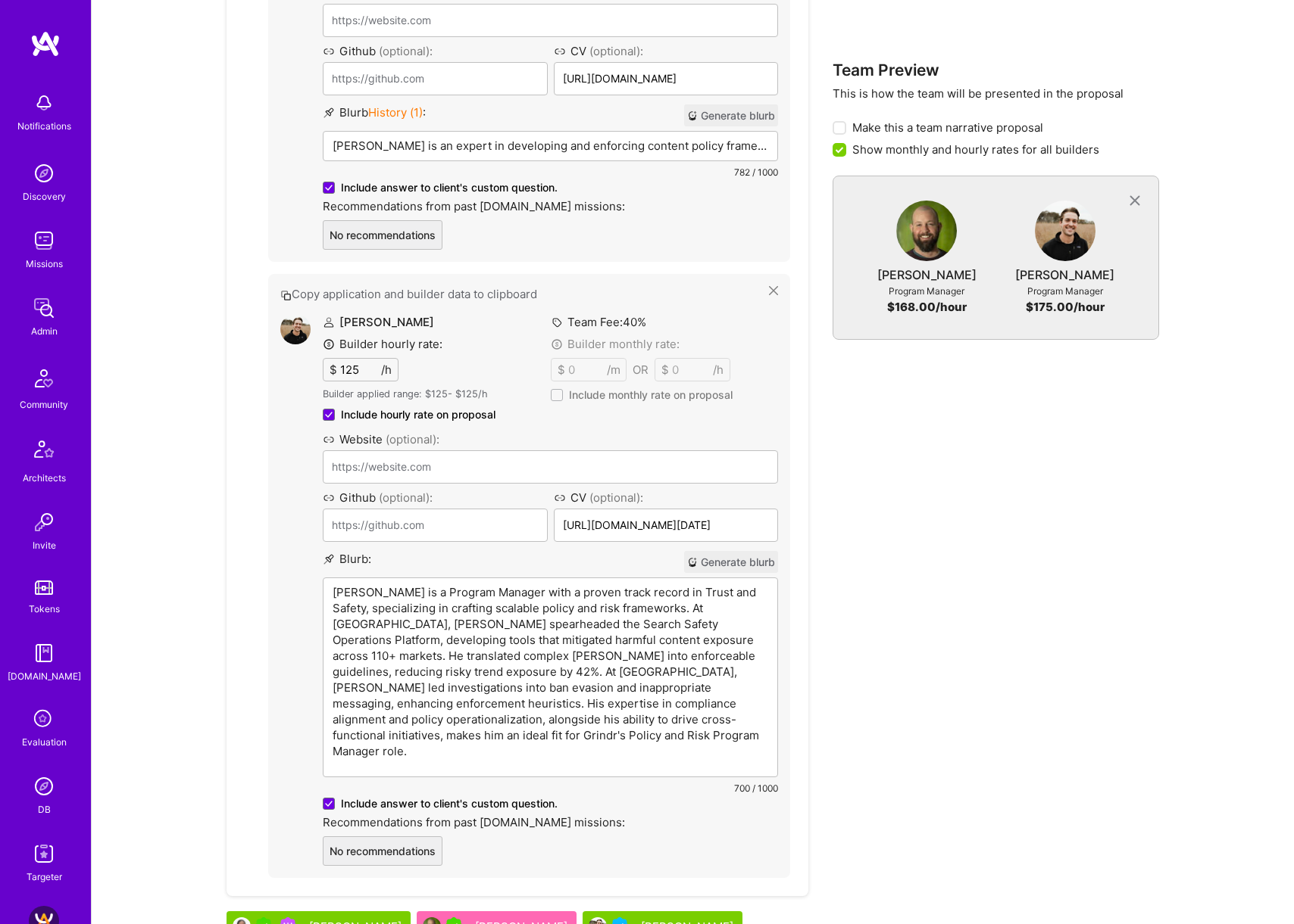
scroll to position [2106, 0]
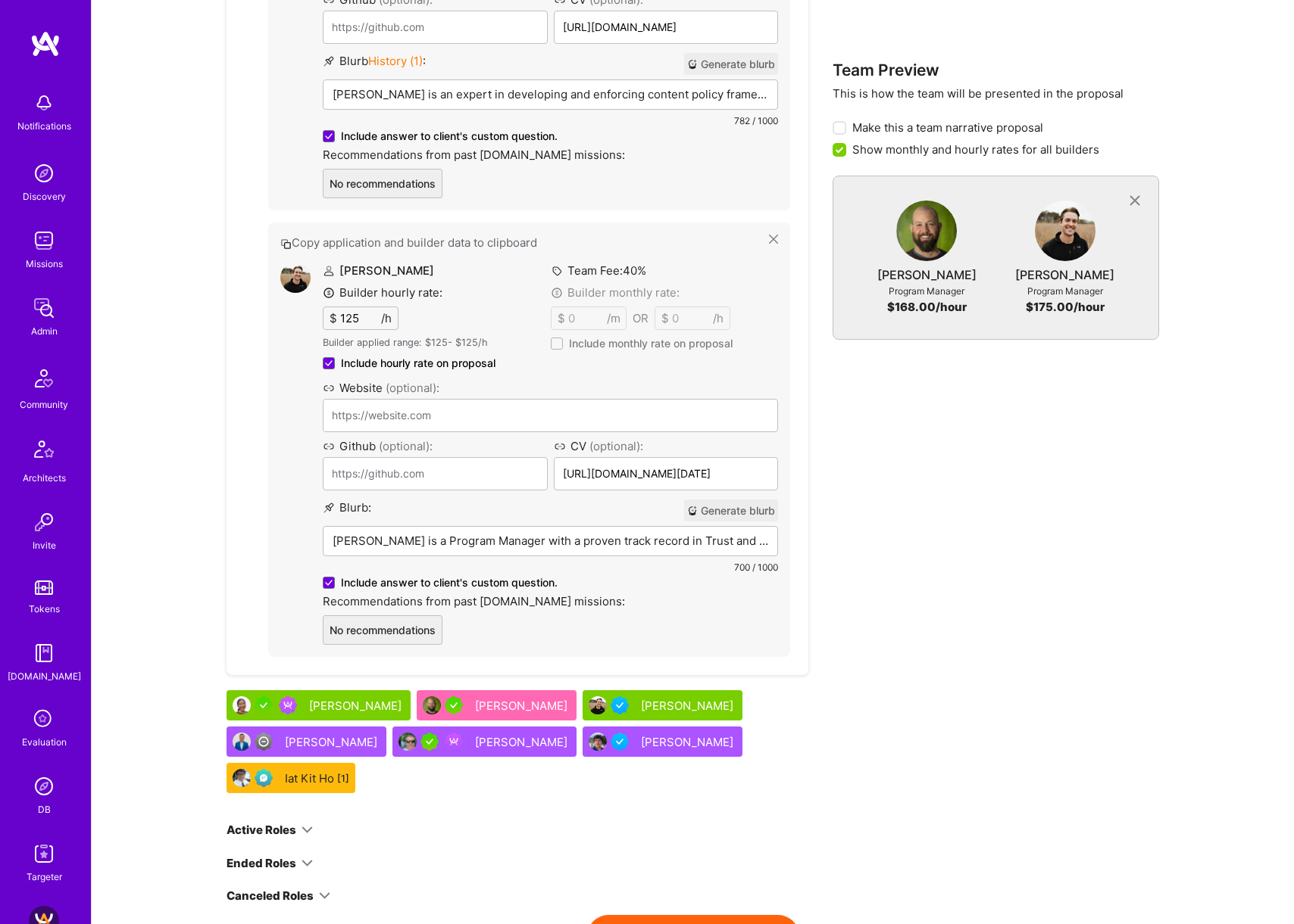
scroll to position [2184, 0]
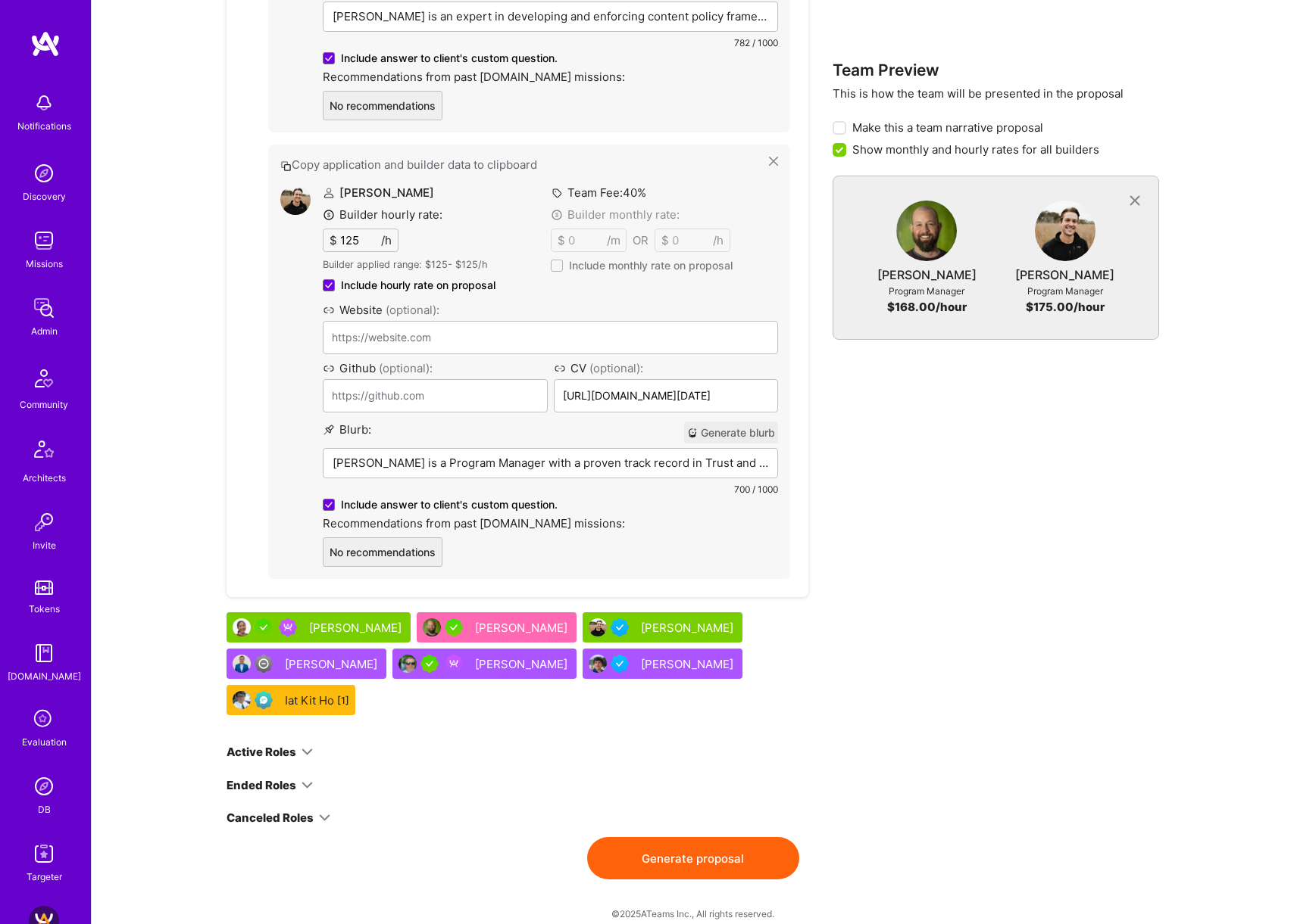
click at [711, 843] on button "Generate proposal" at bounding box center [692, 858] width 212 height 42
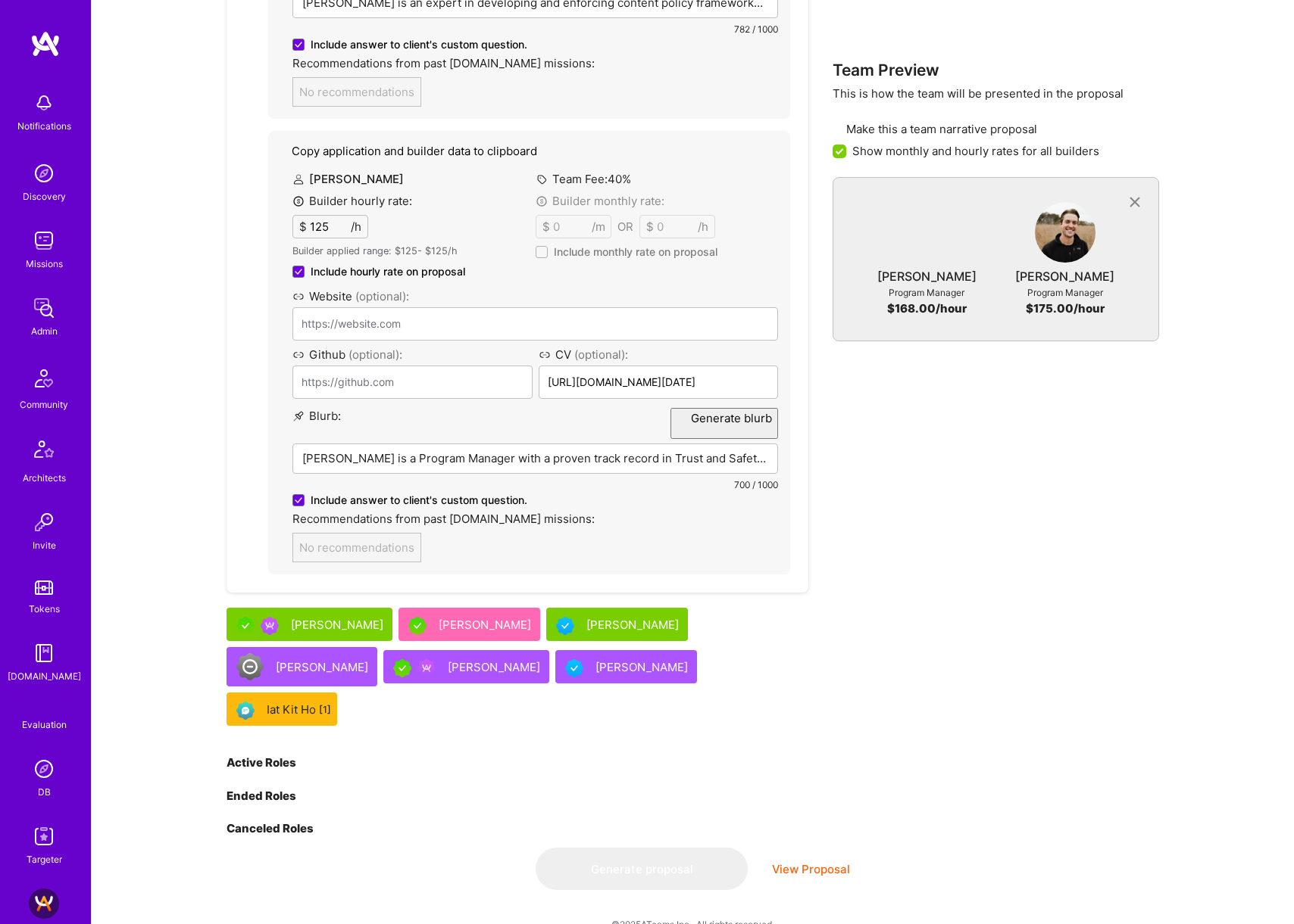
scroll to position [0, 0]
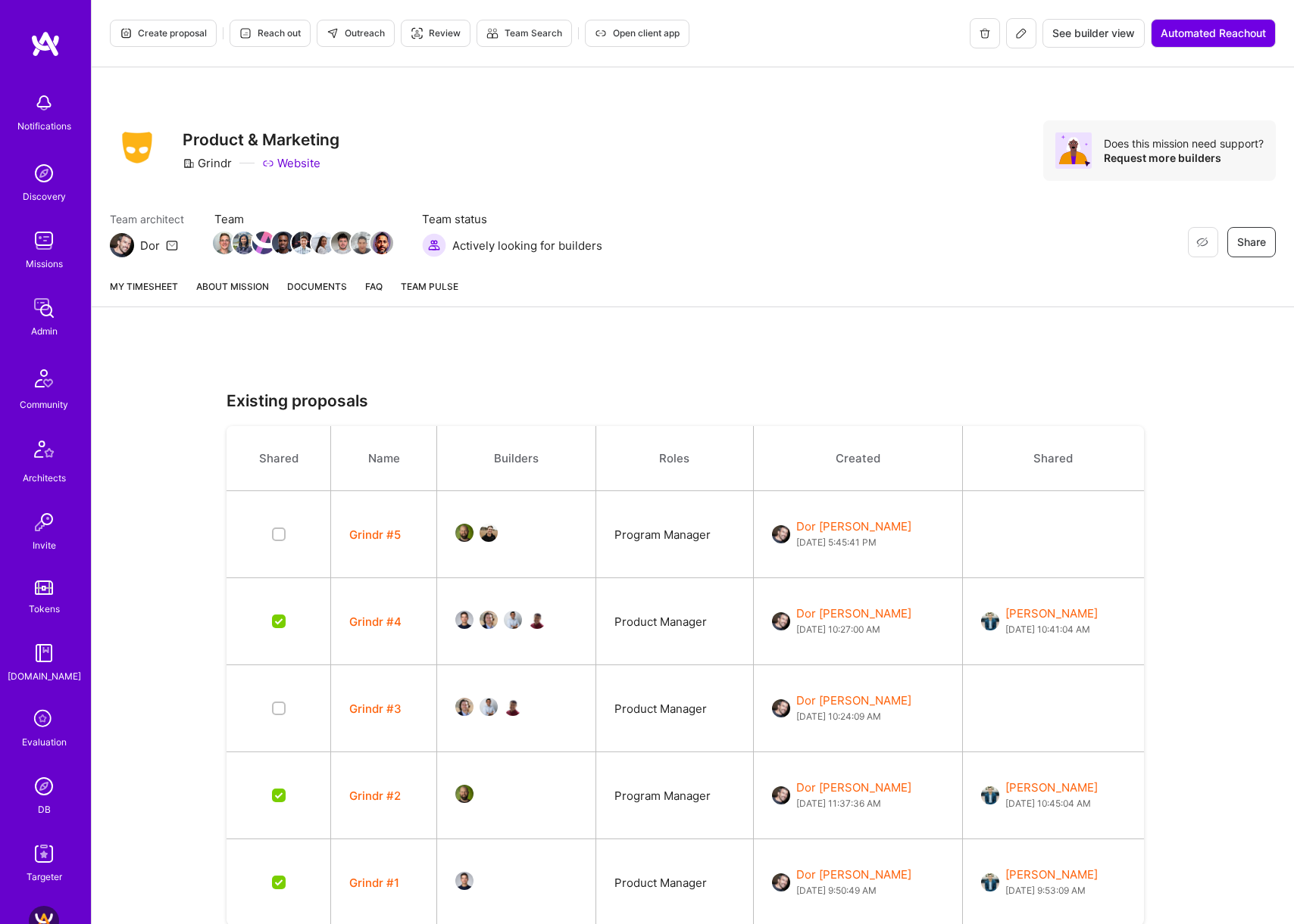
click at [235, 280] on link "About Mission" at bounding box center [233, 292] width 73 height 28
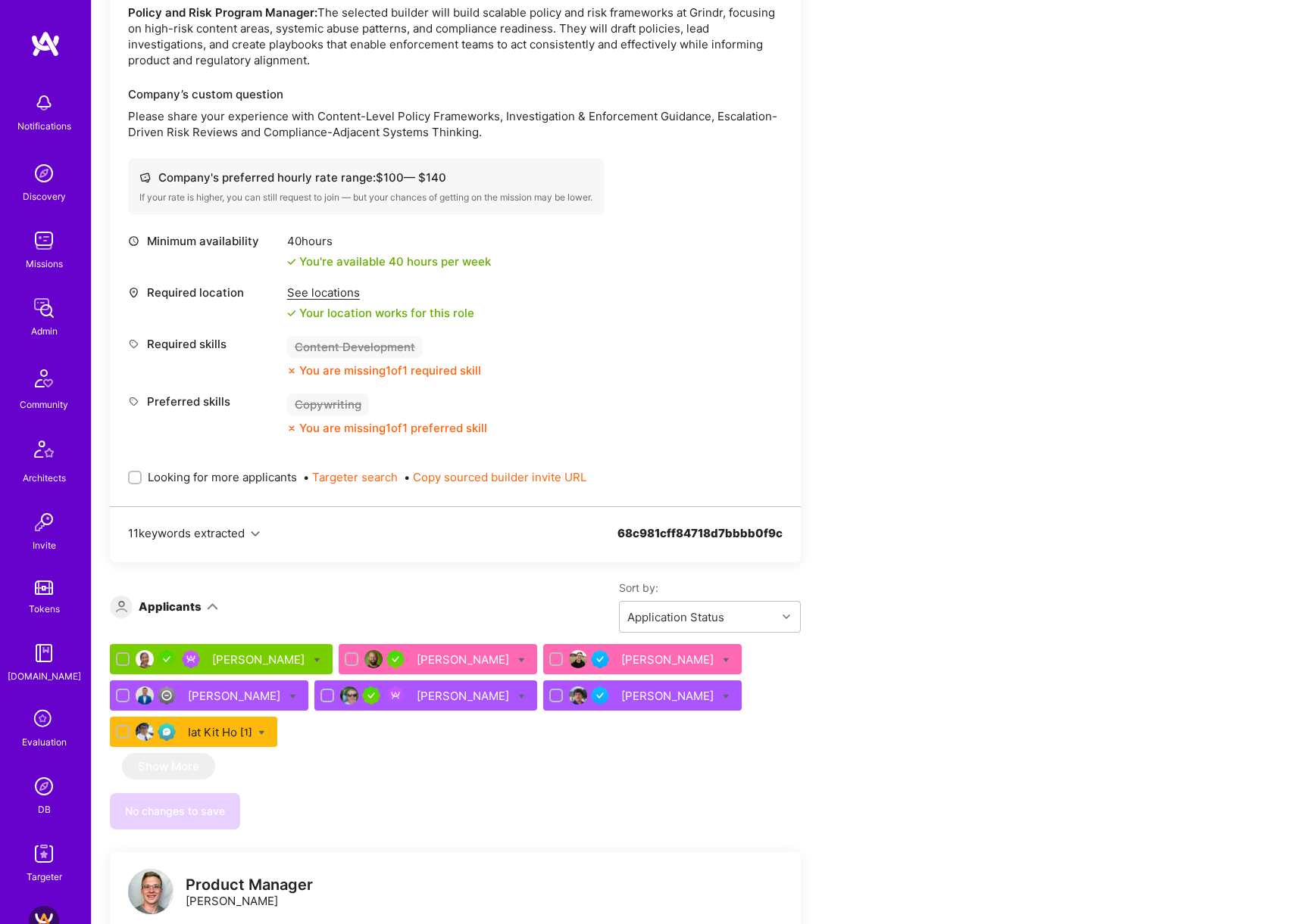
scroll to position [1672, 0]
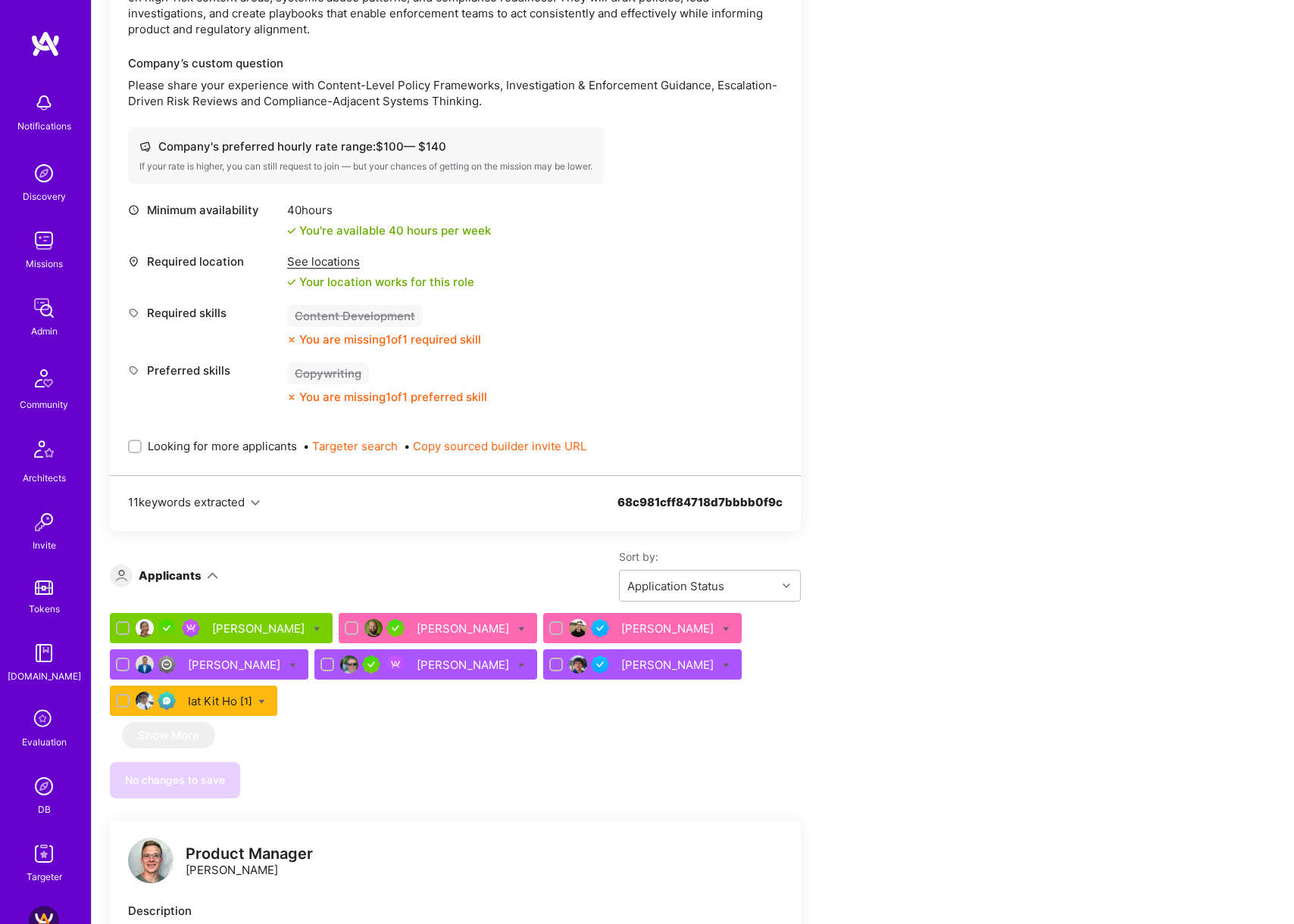
click at [220, 439] on span "Looking for more applicants" at bounding box center [222, 446] width 149 height 16
click at [142, 442] on input "Looking for more applicants" at bounding box center [136, 447] width 10 height 10
checkbox input "true"
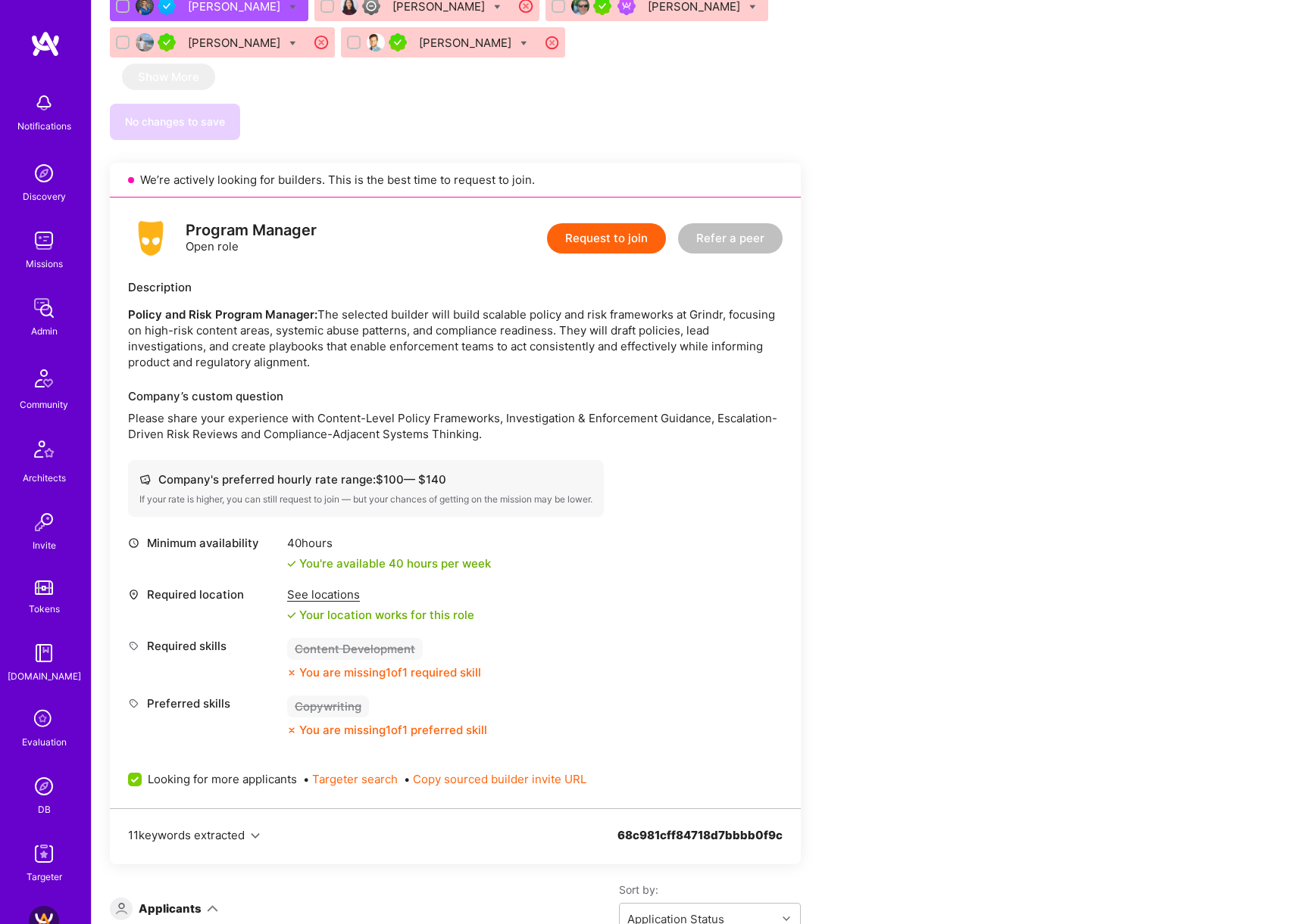
scroll to position [1350, 0]
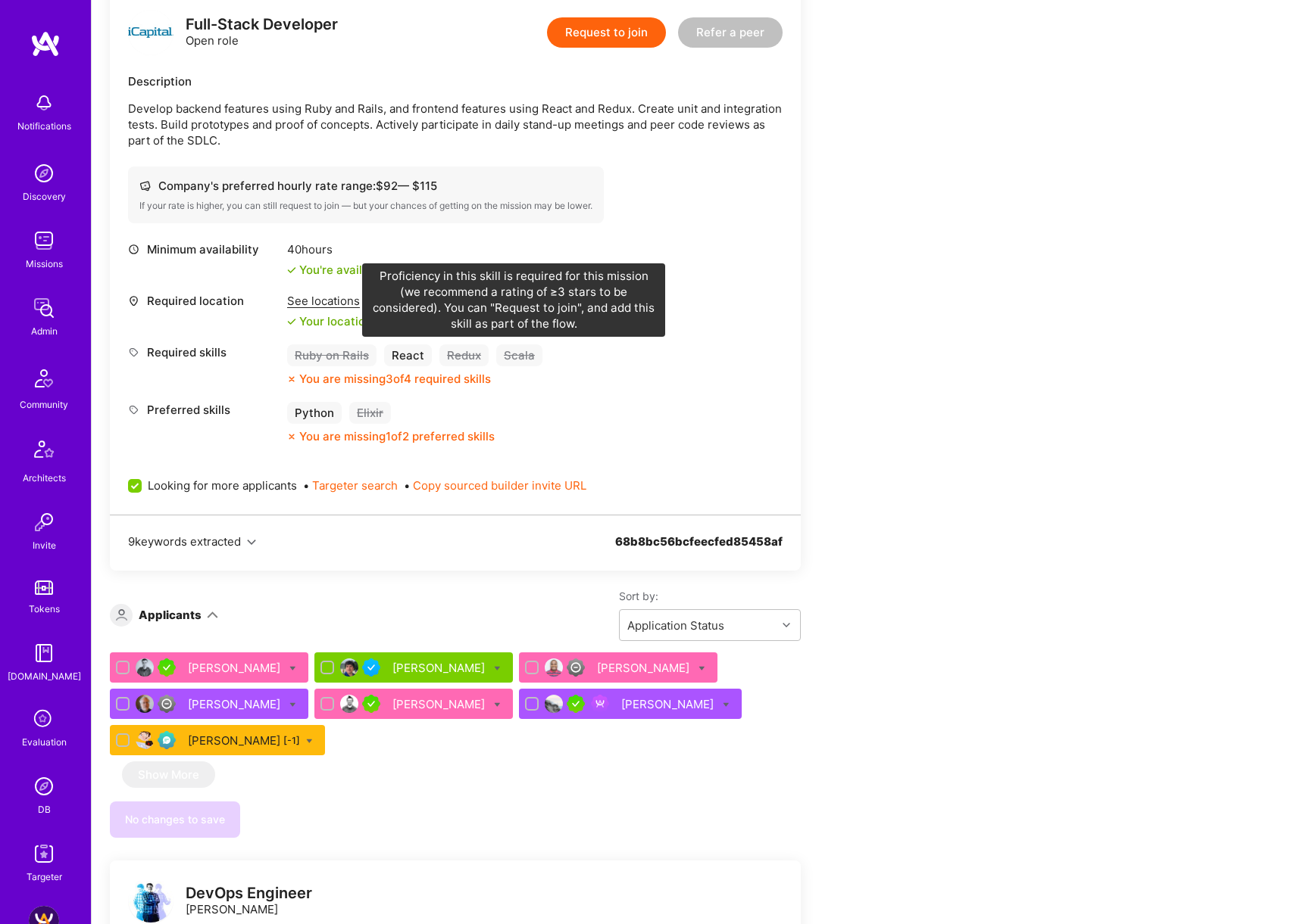
scroll to position [504, 0]
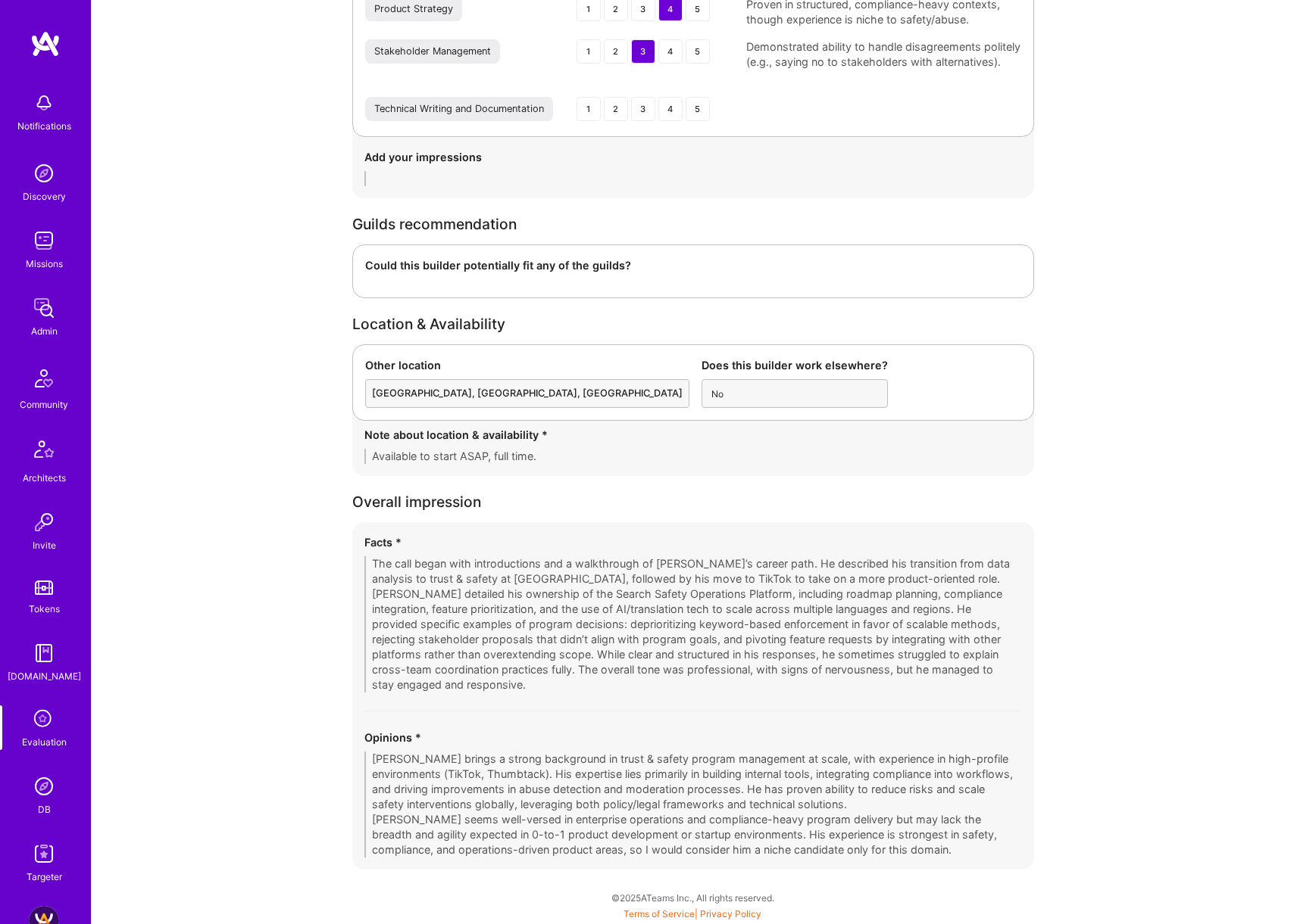
scroll to position [2231, 0]
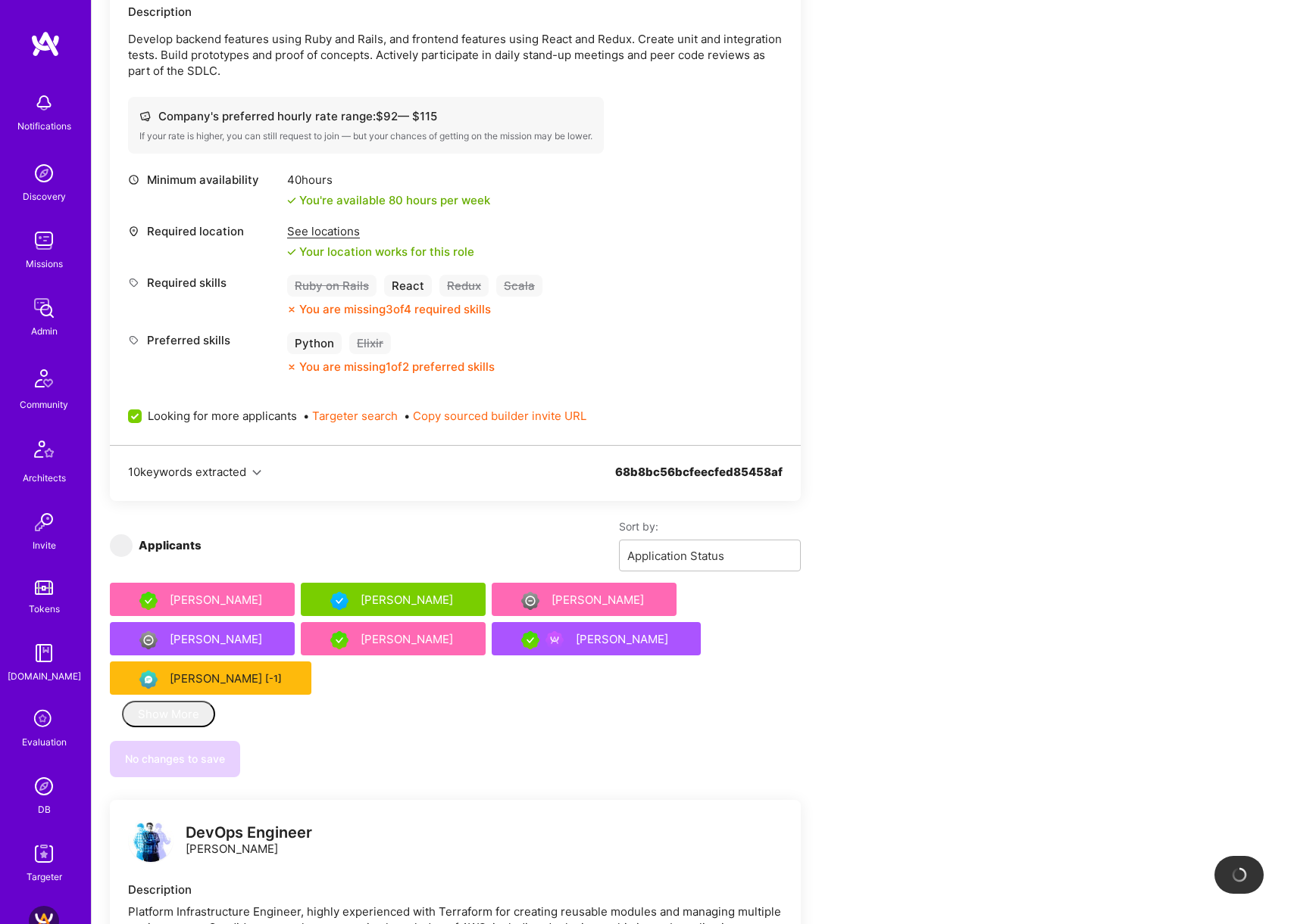
scroll to position [440, 0]
